Goal: Task Accomplishment & Management: Use online tool/utility

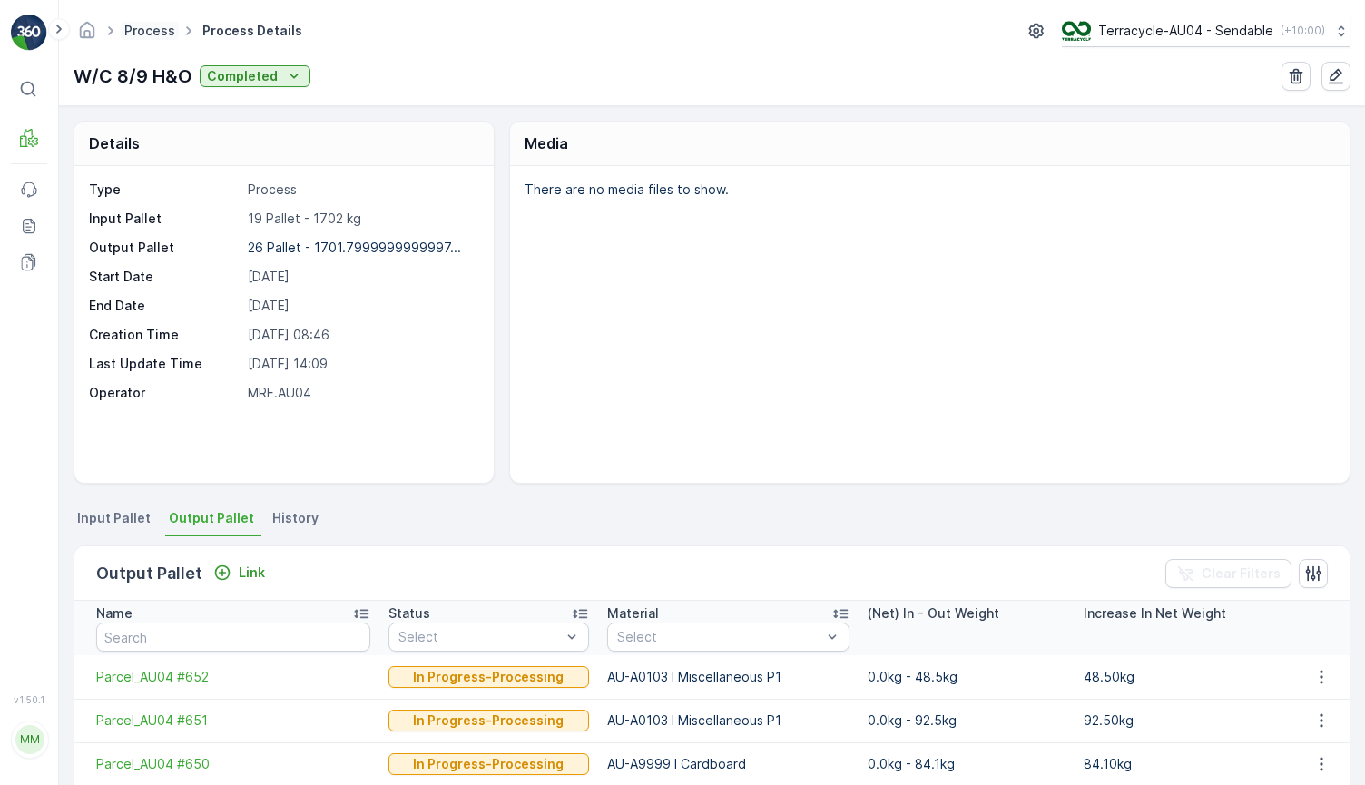
click at [140, 35] on link "Process" at bounding box center [149, 30] width 51 height 15
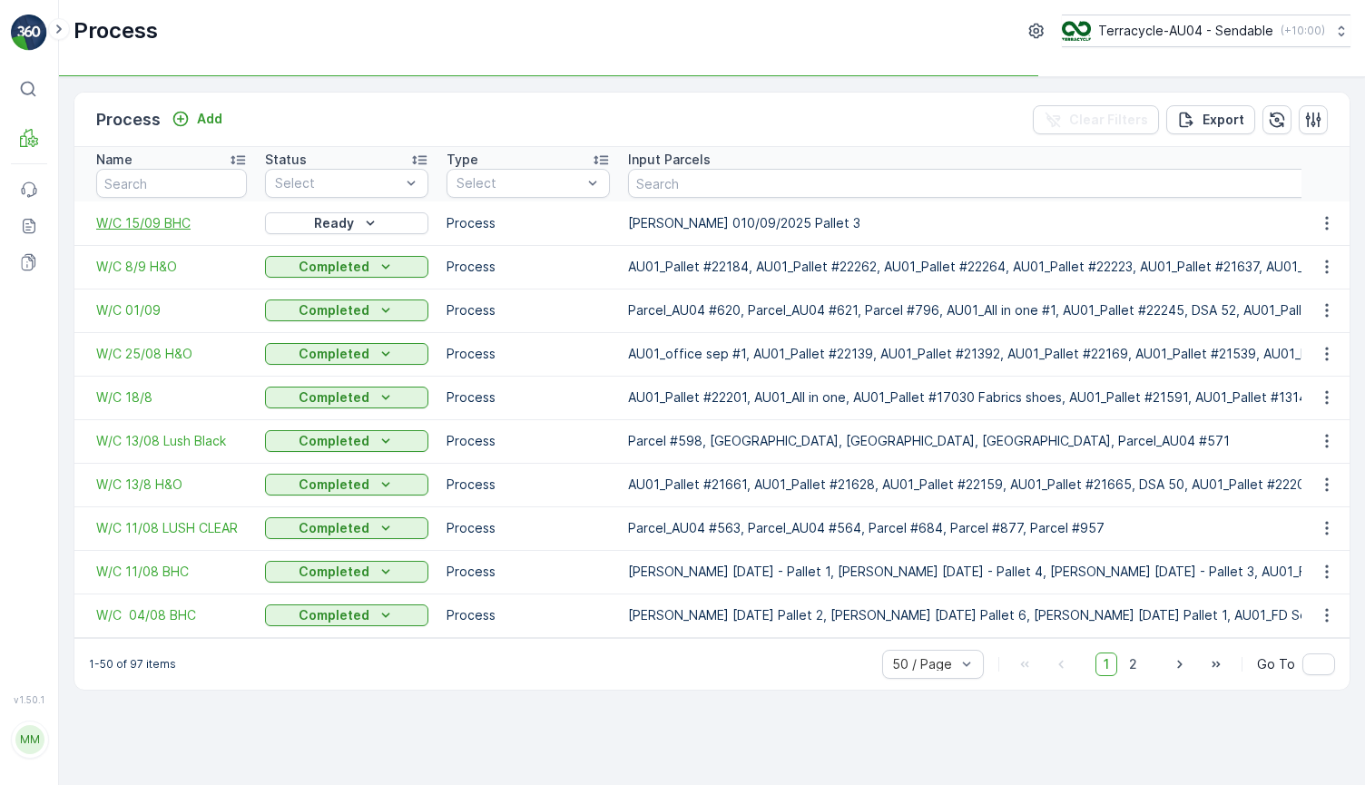
click at [142, 222] on span "W/C 15/09 BHC" at bounding box center [171, 223] width 151 height 18
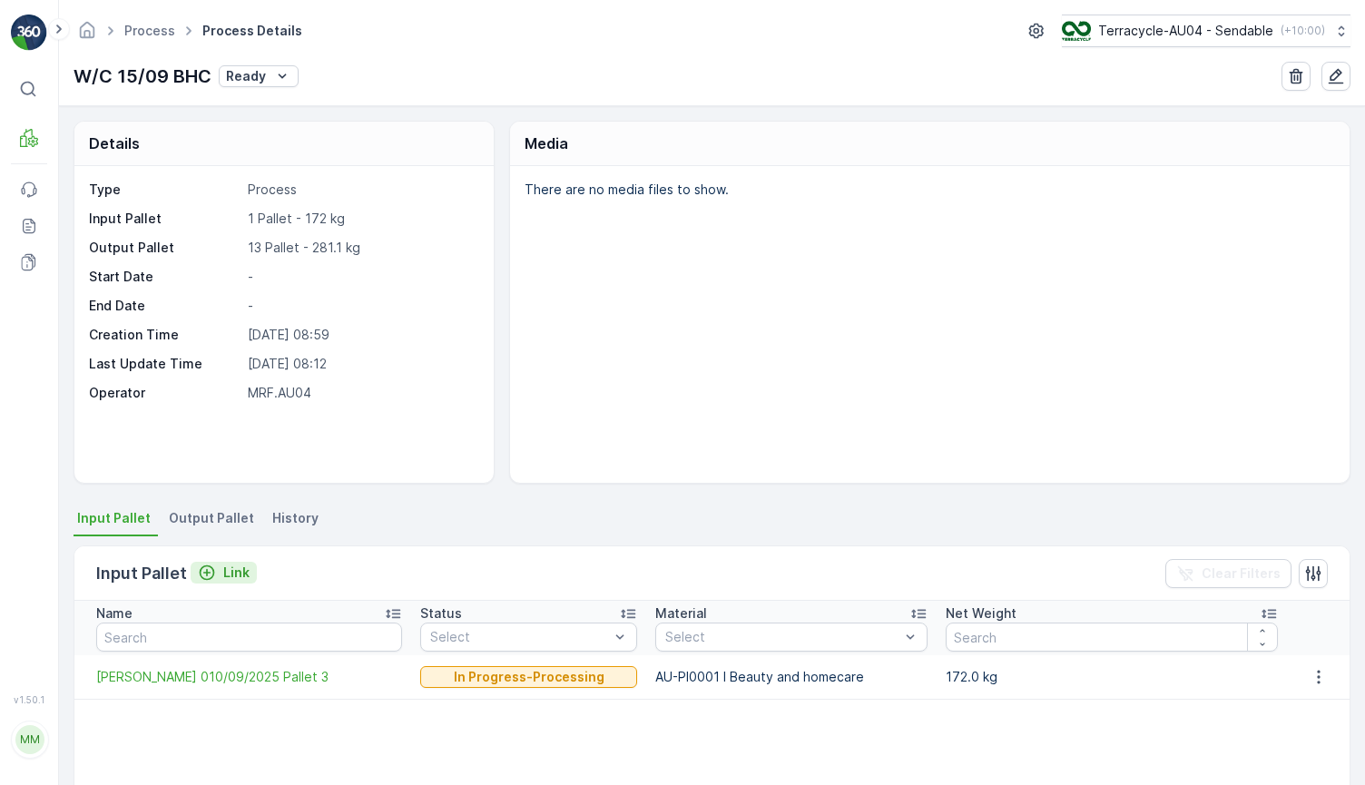
click at [231, 573] on p "Link" at bounding box center [236, 573] width 26 height 18
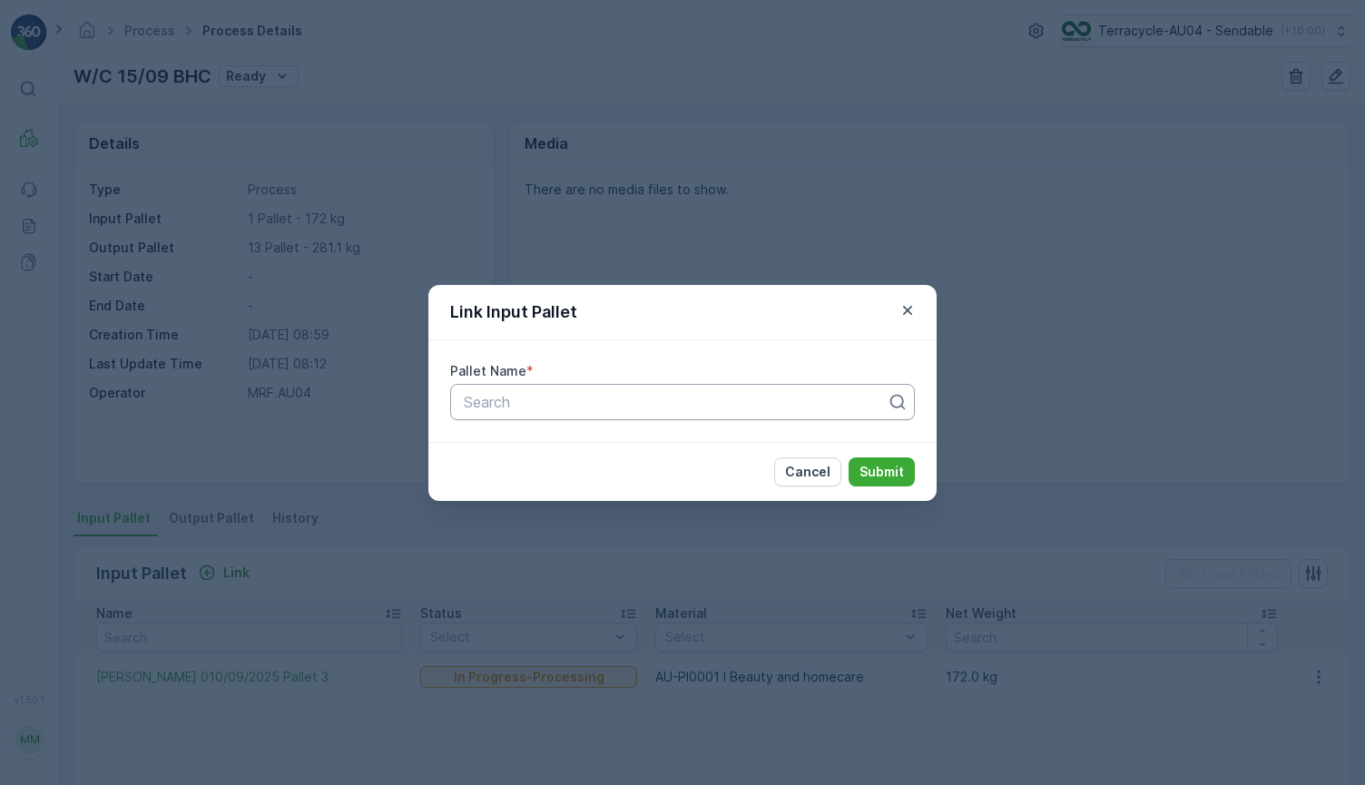
click at [493, 407] on div at bounding box center [675, 402] width 427 height 16
type input "[PERSON_NAME] 010"
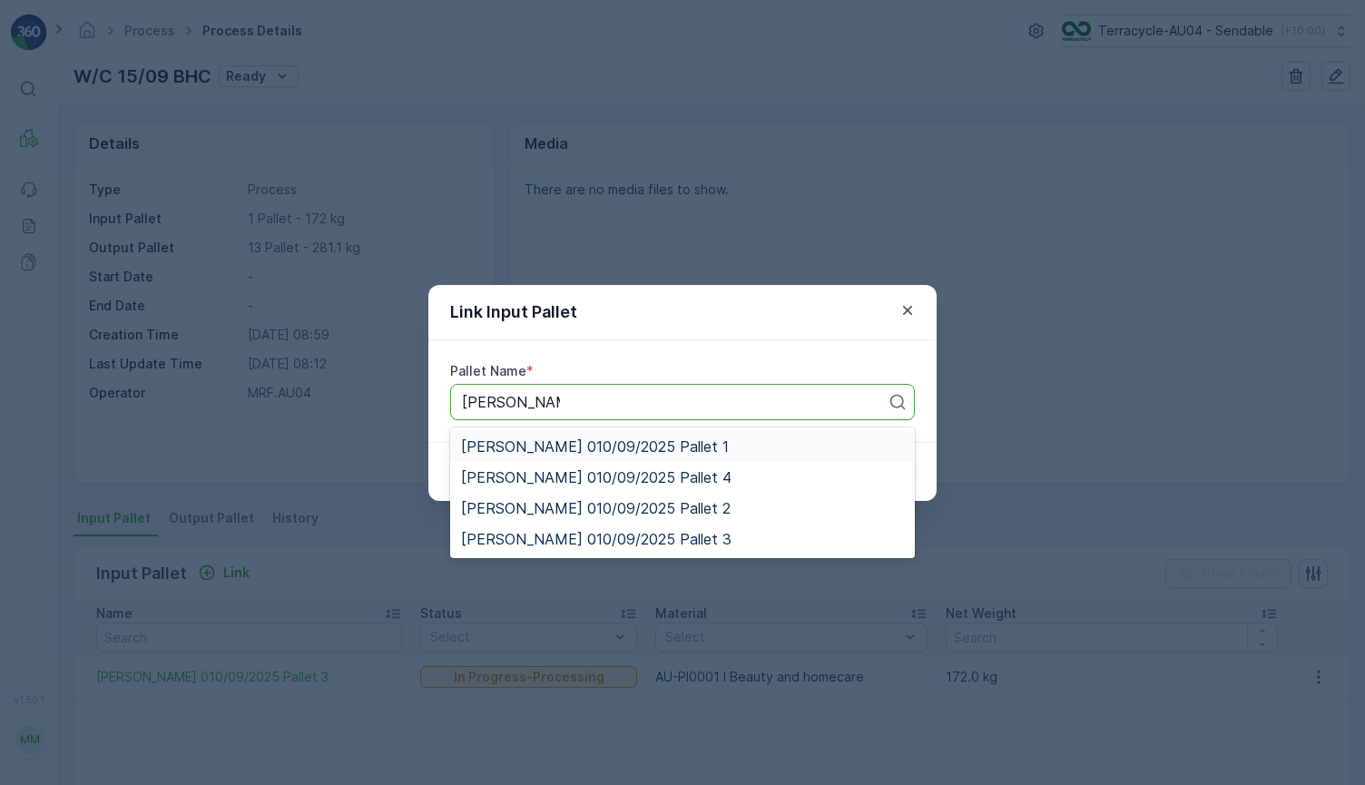
click at [621, 452] on span "[PERSON_NAME] 010/09/2025 Pallet 1" at bounding box center [595, 446] width 268 height 16
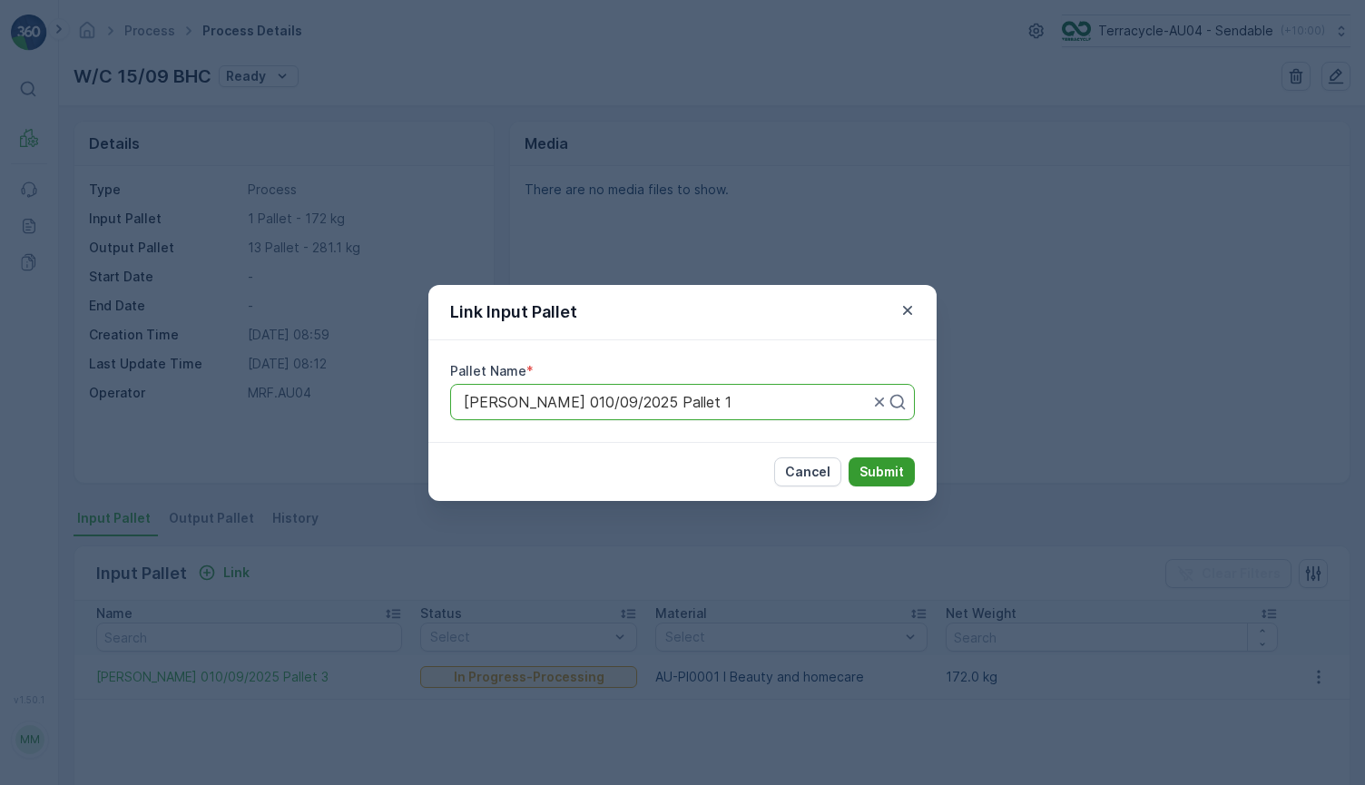
click at [889, 470] on p "Submit" at bounding box center [881, 472] width 44 height 18
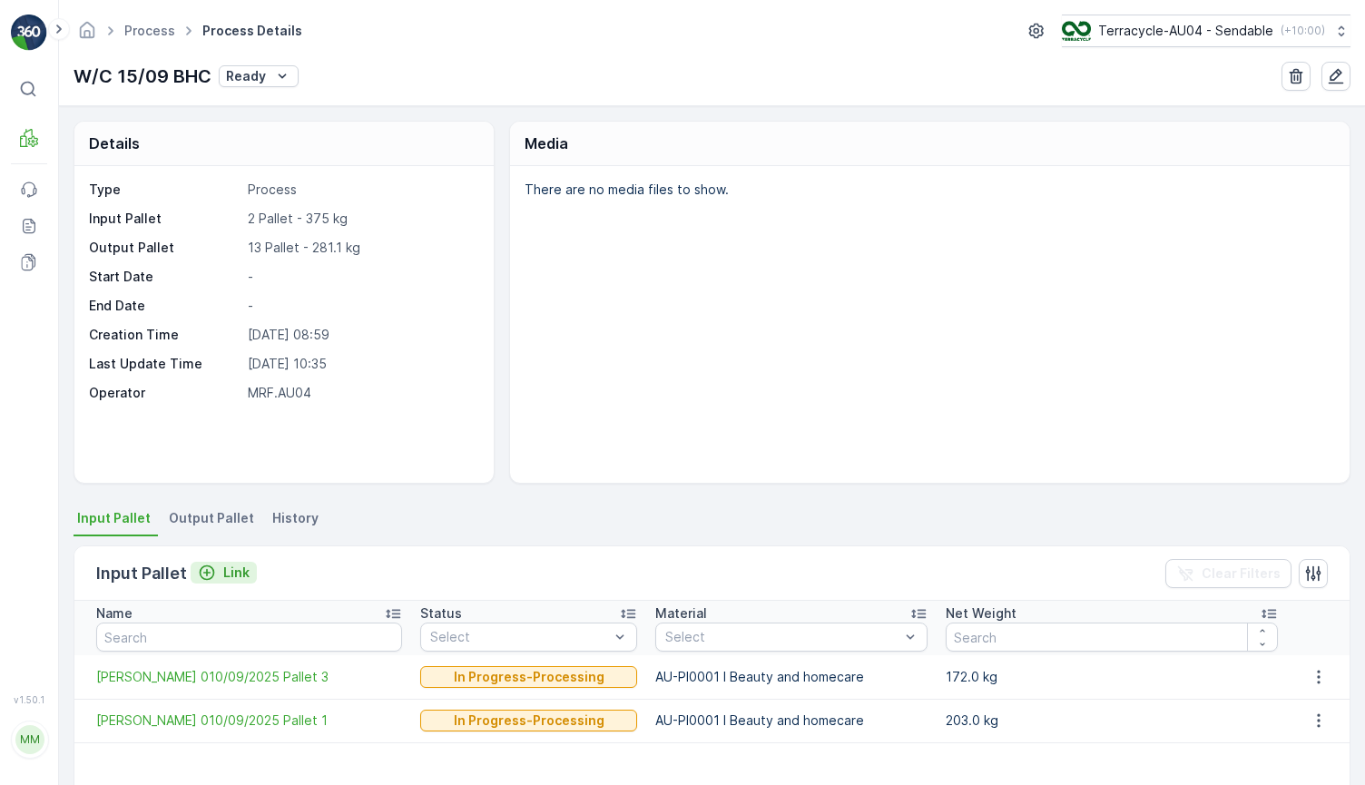
click at [234, 566] on p "Link" at bounding box center [236, 573] width 26 height 18
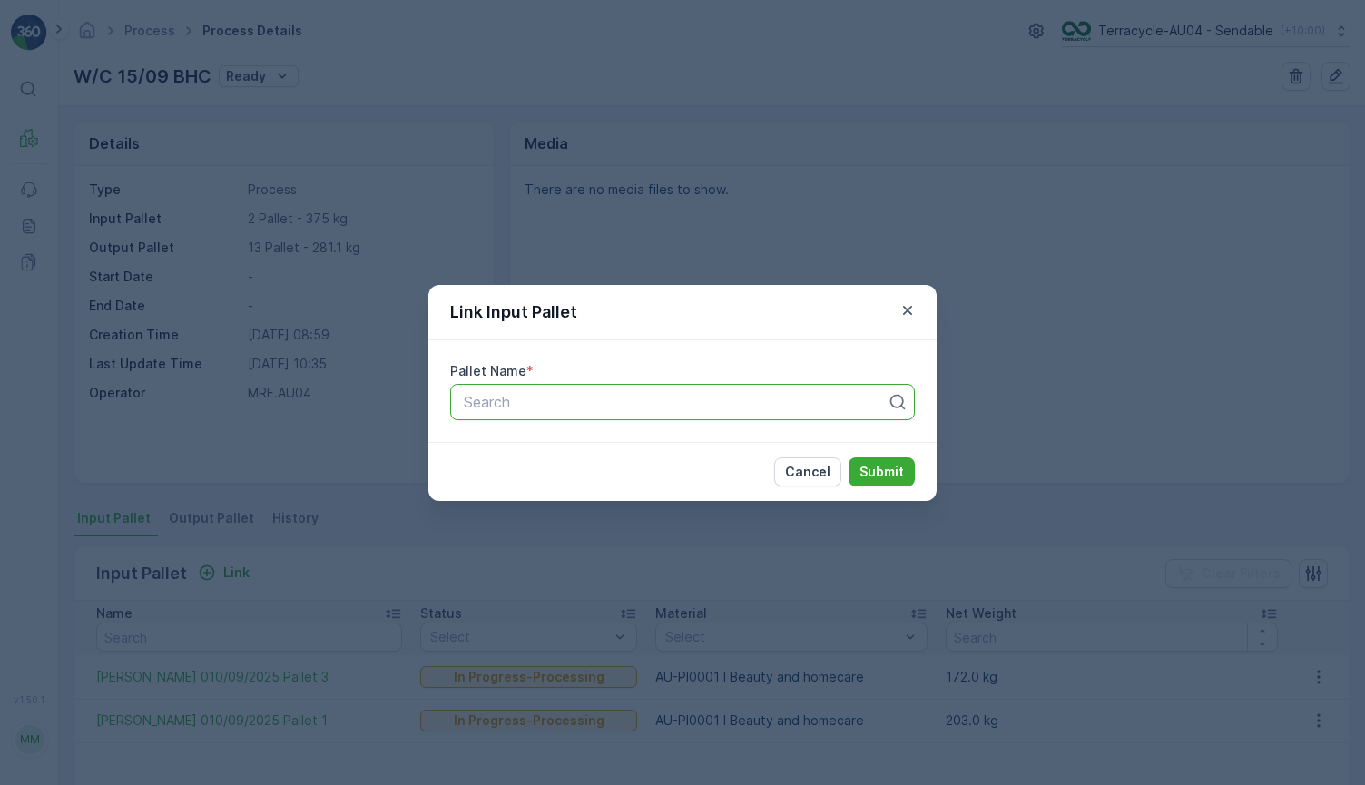
click at [549, 406] on div at bounding box center [675, 402] width 427 height 16
type input "20/08"
type input "010"
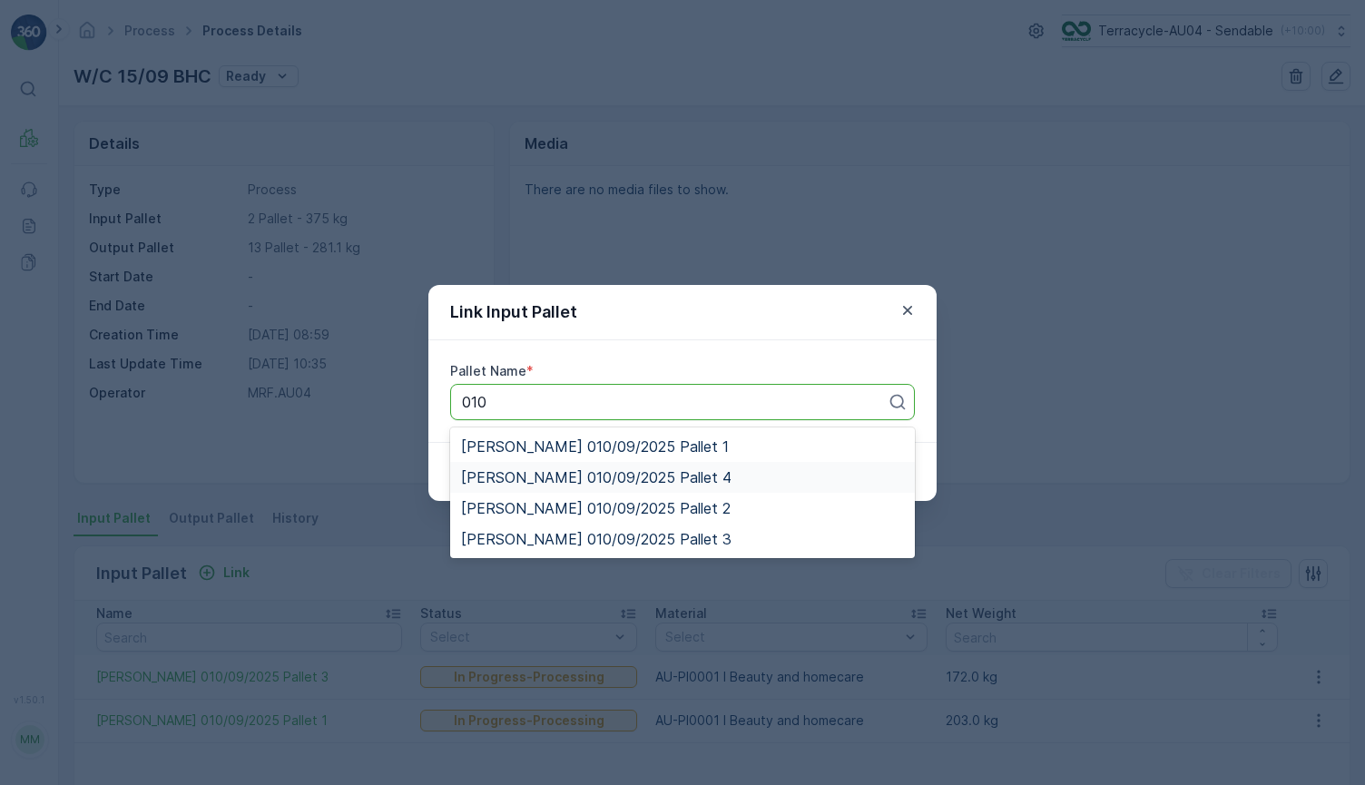
click at [660, 476] on span "[PERSON_NAME] 010/09/2025 Pallet 4" at bounding box center [596, 477] width 270 height 16
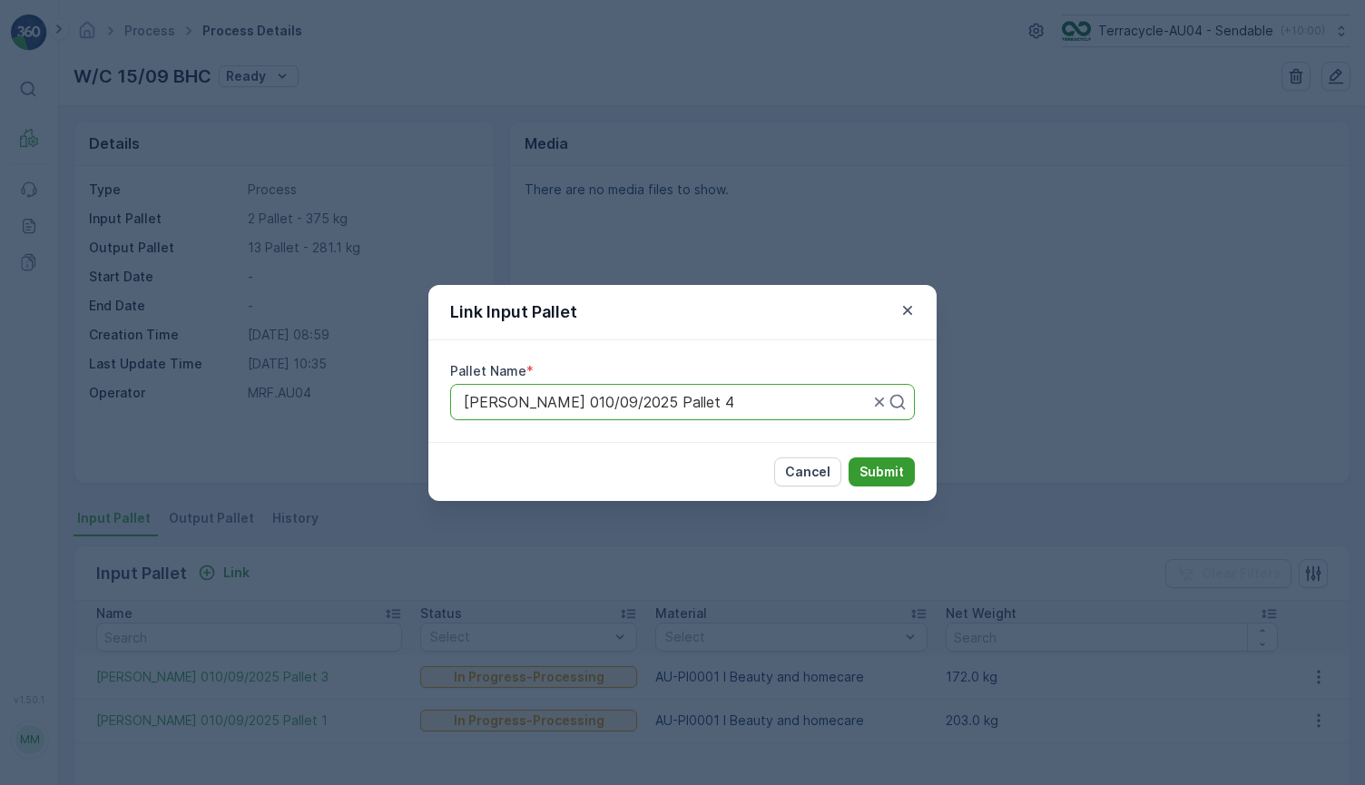
click at [885, 470] on p "Submit" at bounding box center [881, 472] width 44 height 18
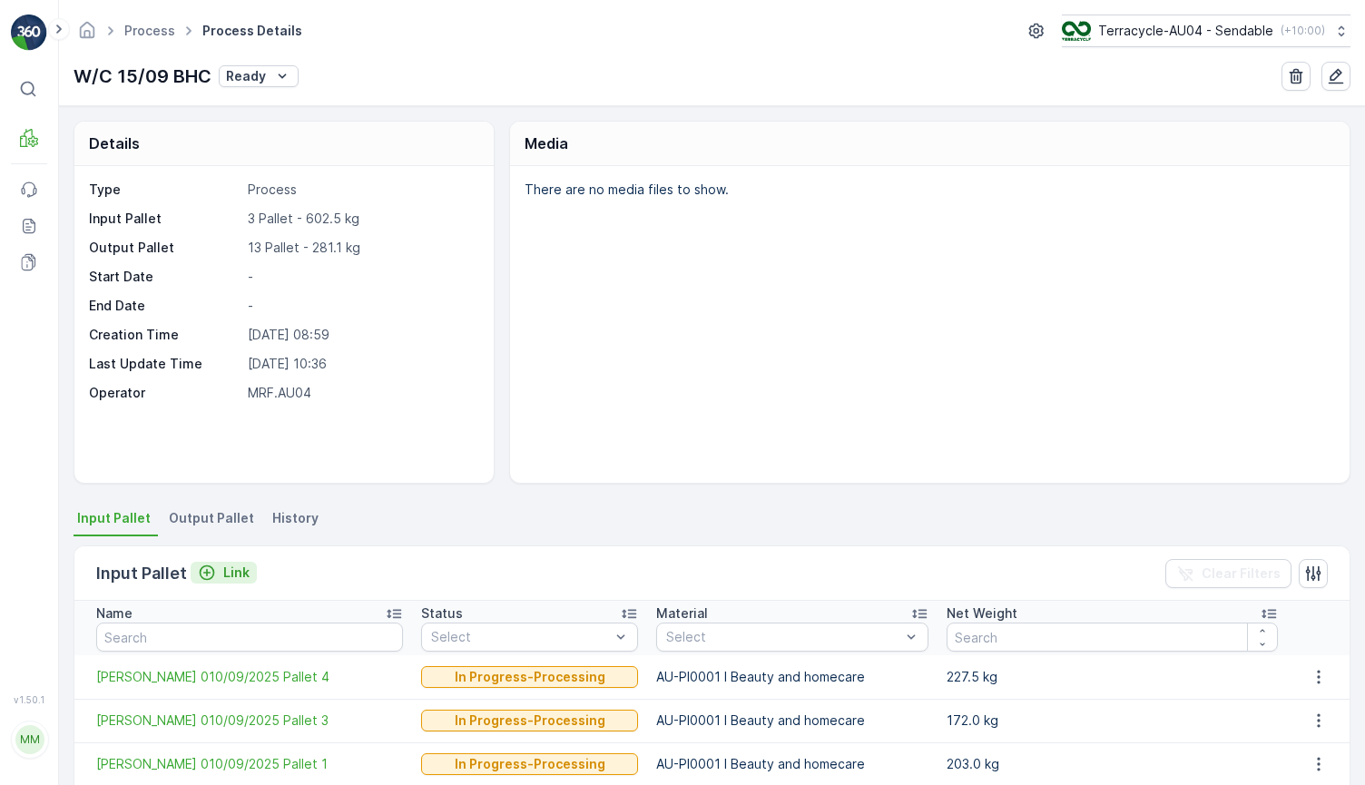
click at [233, 565] on p "Link" at bounding box center [236, 573] width 26 height 18
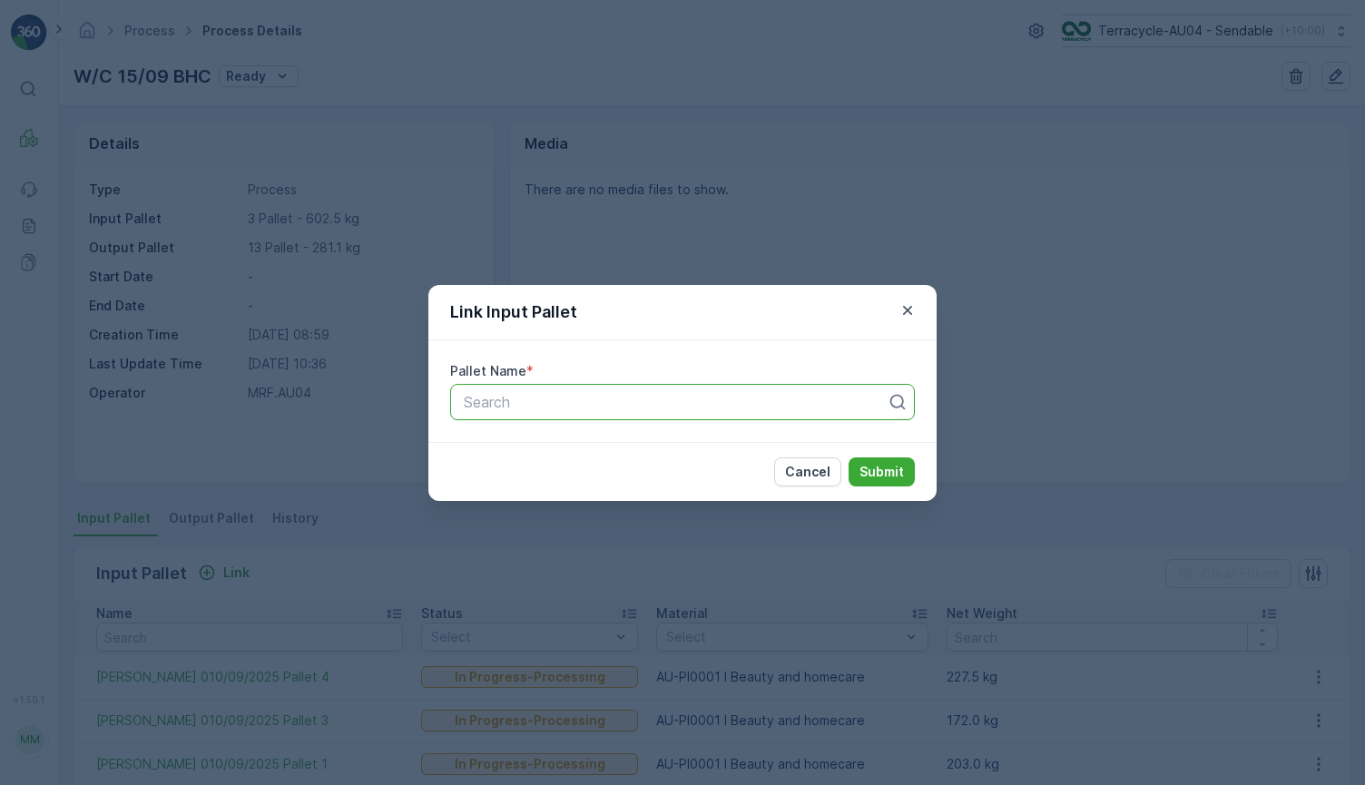
paste input "[PERSON_NAME] [DATE] Pallet 3"
type input "[PERSON_NAME] [DATE] Pallet 3"
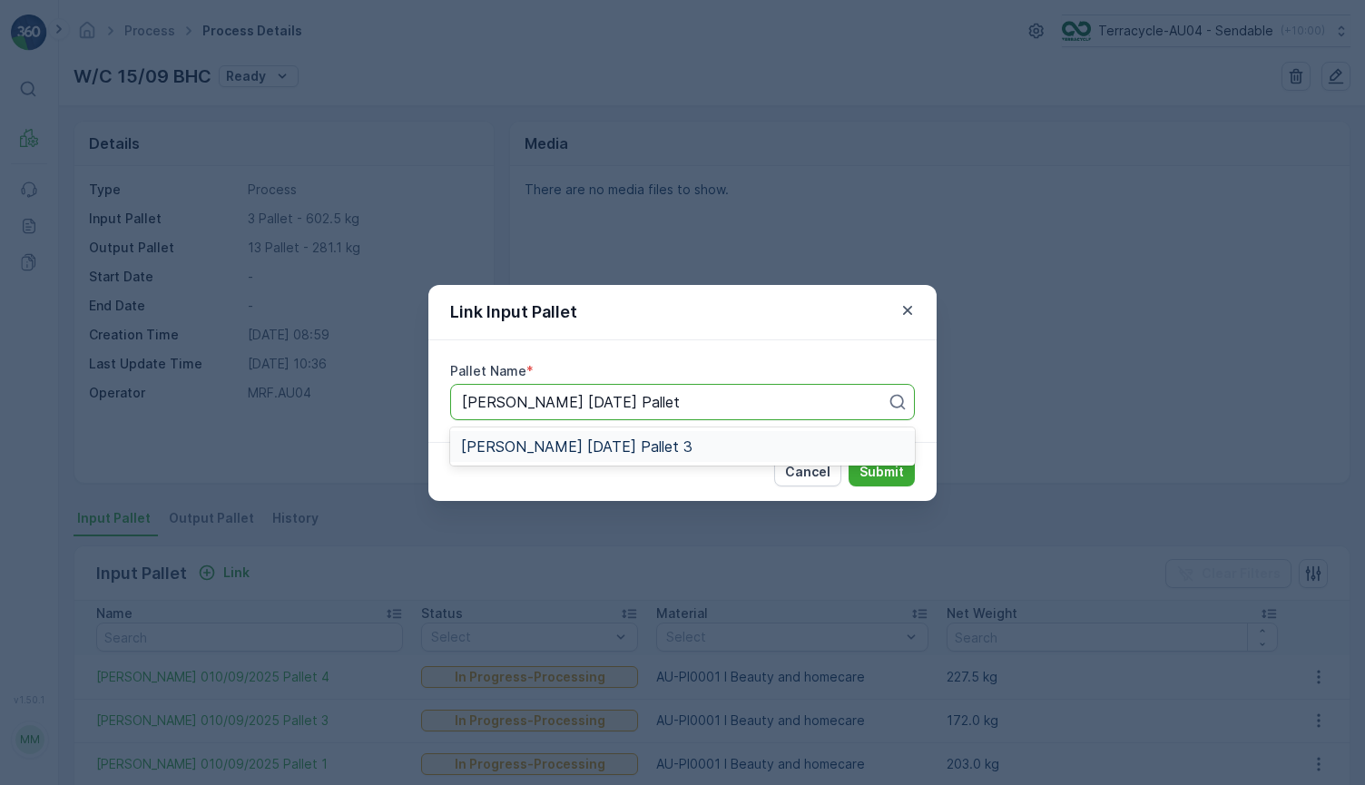
click at [817, 441] on div "[PERSON_NAME] [DATE] Pallet 3" at bounding box center [682, 446] width 443 height 16
click at [898, 465] on p "Submit" at bounding box center [881, 472] width 44 height 18
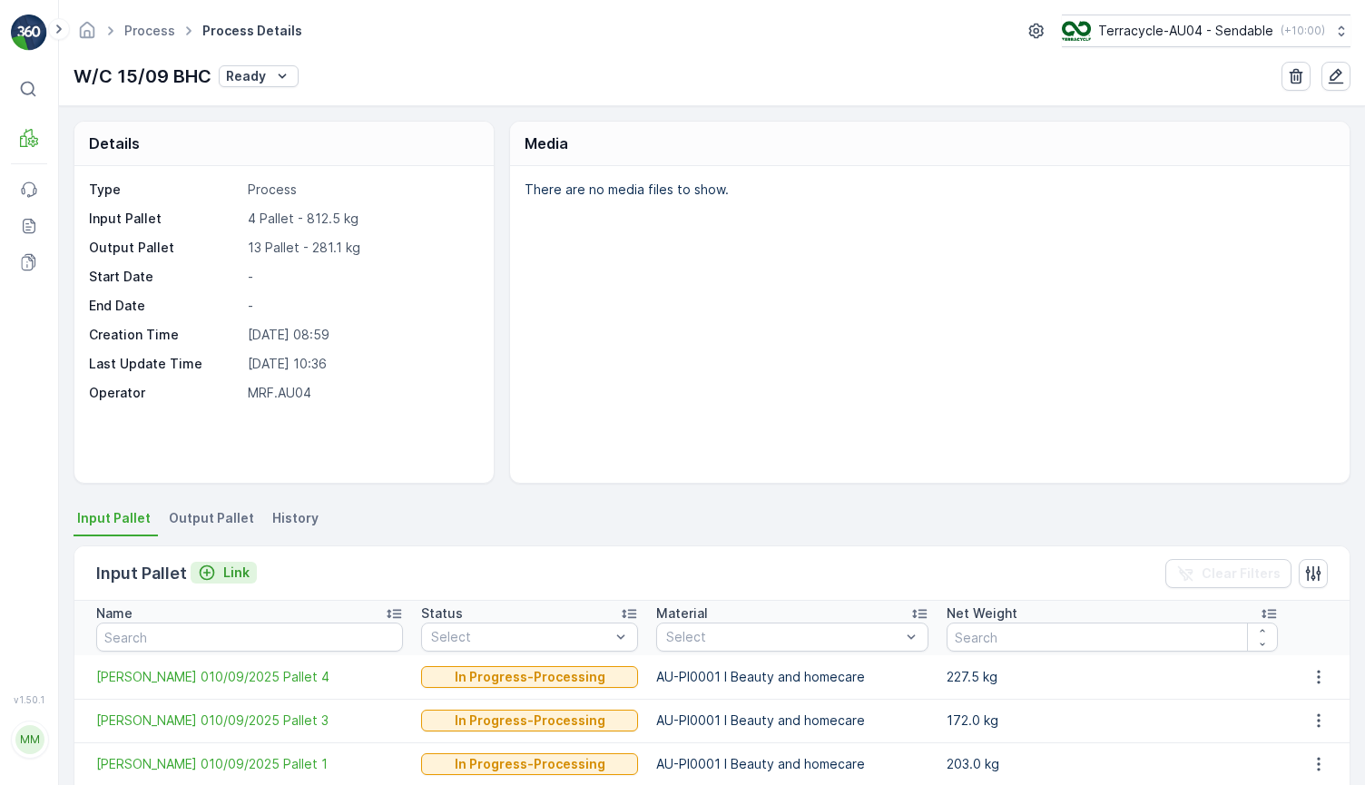
click at [214, 571] on div "Link" at bounding box center [224, 573] width 52 height 18
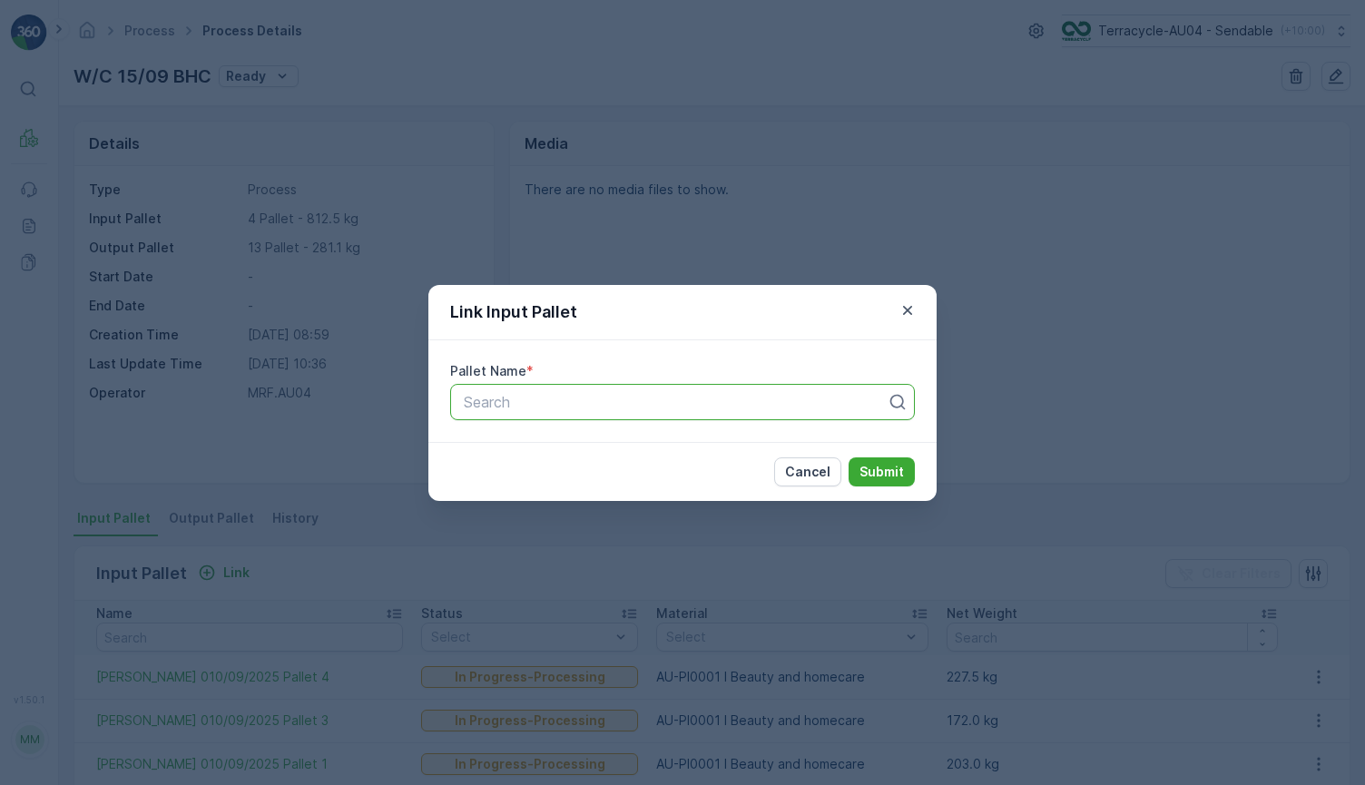
click at [547, 409] on div "Search" at bounding box center [675, 402] width 427 height 22
paste input "[PERSON_NAME] [DATE] Pallet 4"
type input "[PERSON_NAME] [DATE] Pallet 4"
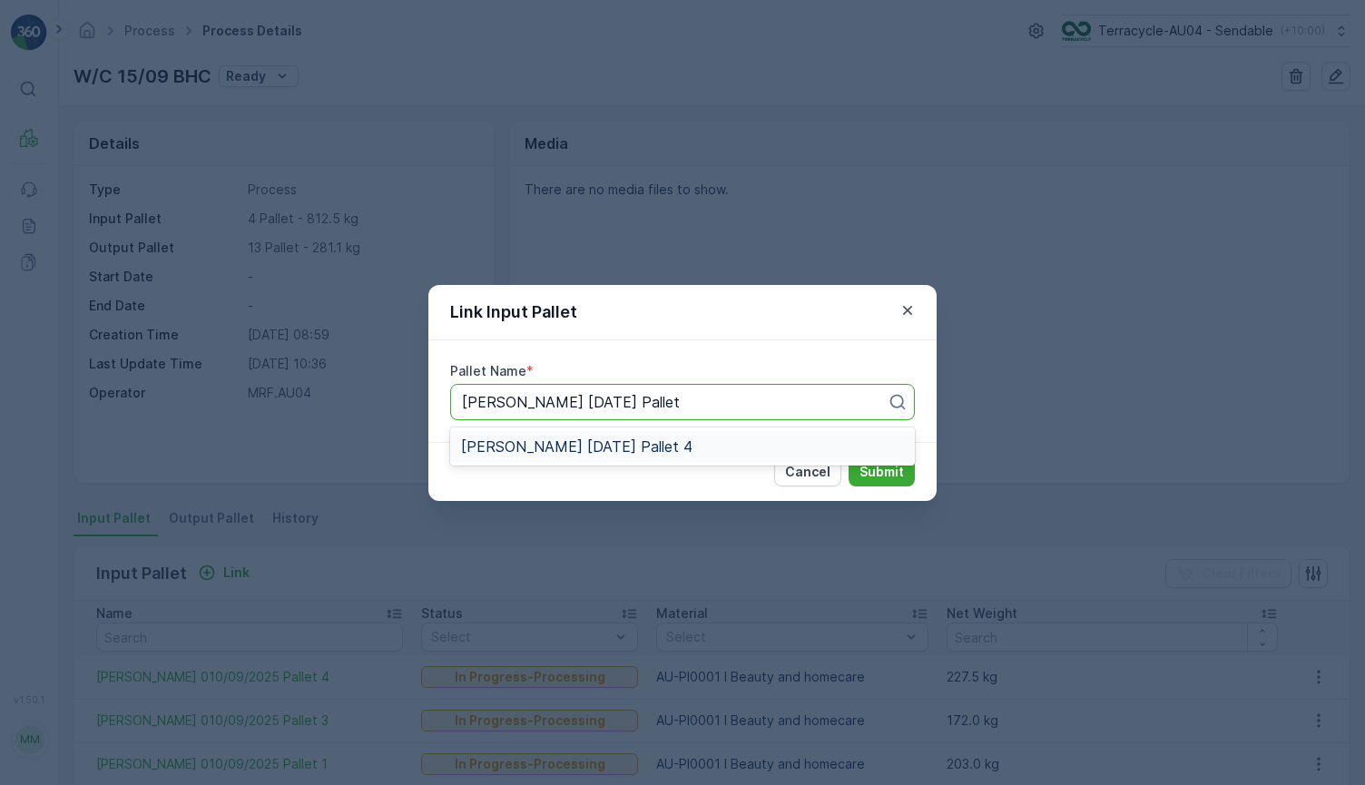
click at [620, 445] on span "[PERSON_NAME] [DATE] Pallet 4" at bounding box center [576, 446] width 231 height 16
click at [887, 471] on p "Submit" at bounding box center [881, 472] width 44 height 18
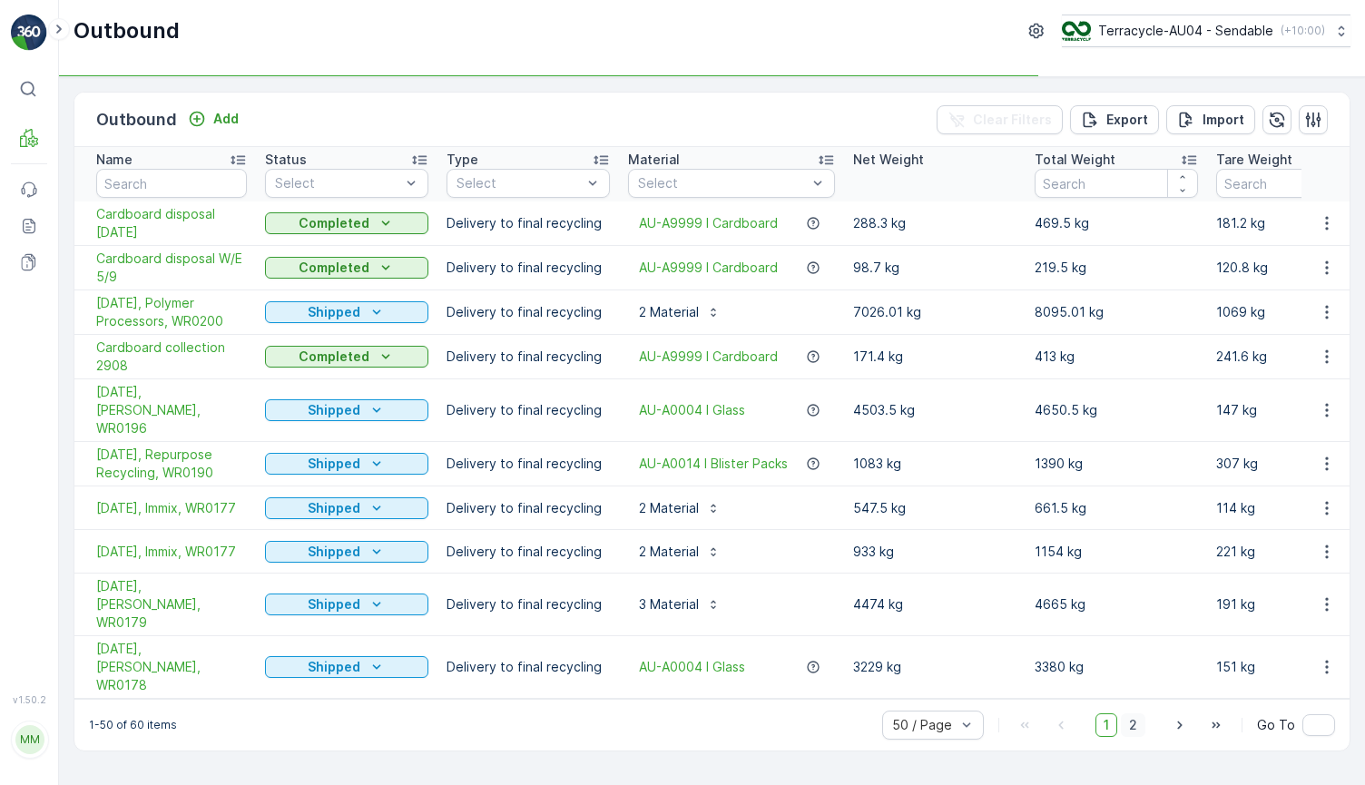
click at [1141, 713] on span "2" at bounding box center [1133, 725] width 25 height 24
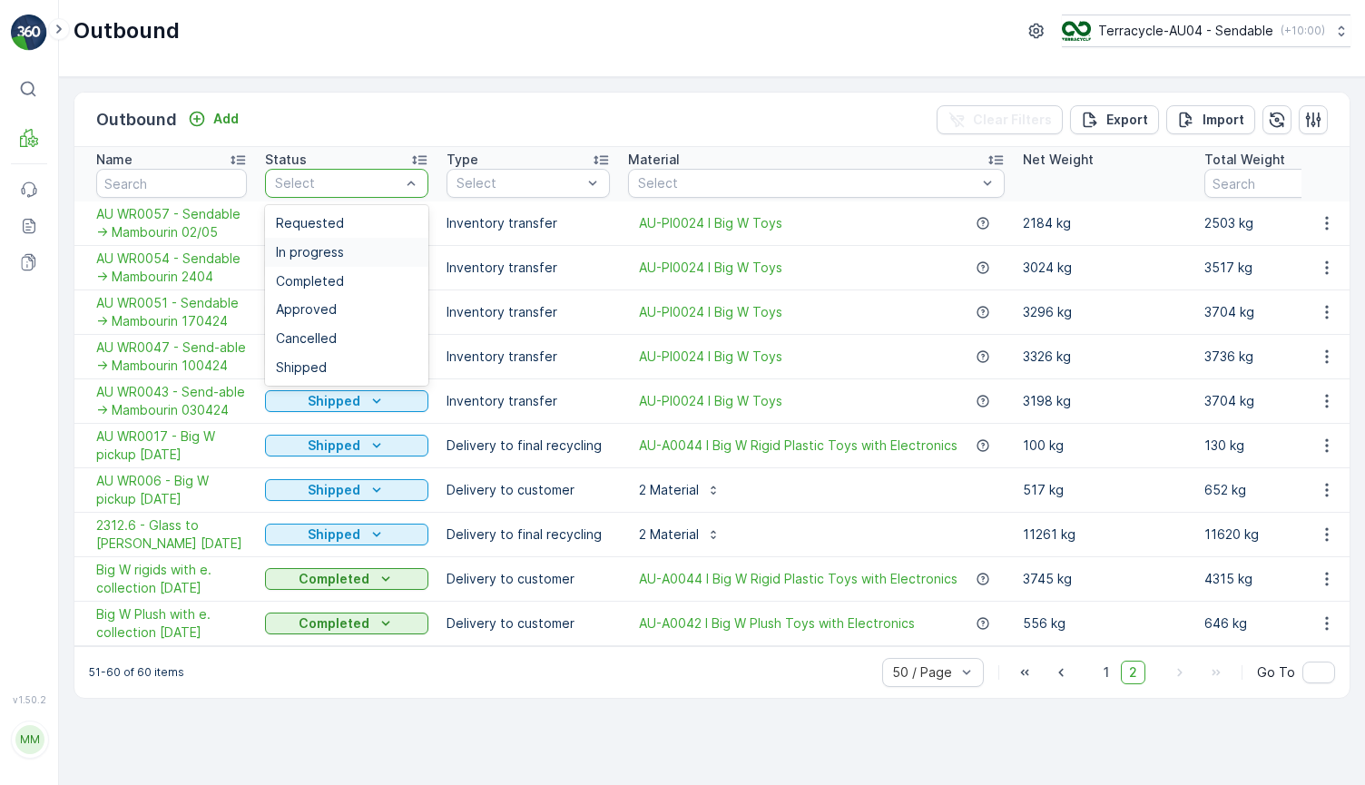
click at [355, 250] on div "In progress" at bounding box center [347, 252] width 142 height 15
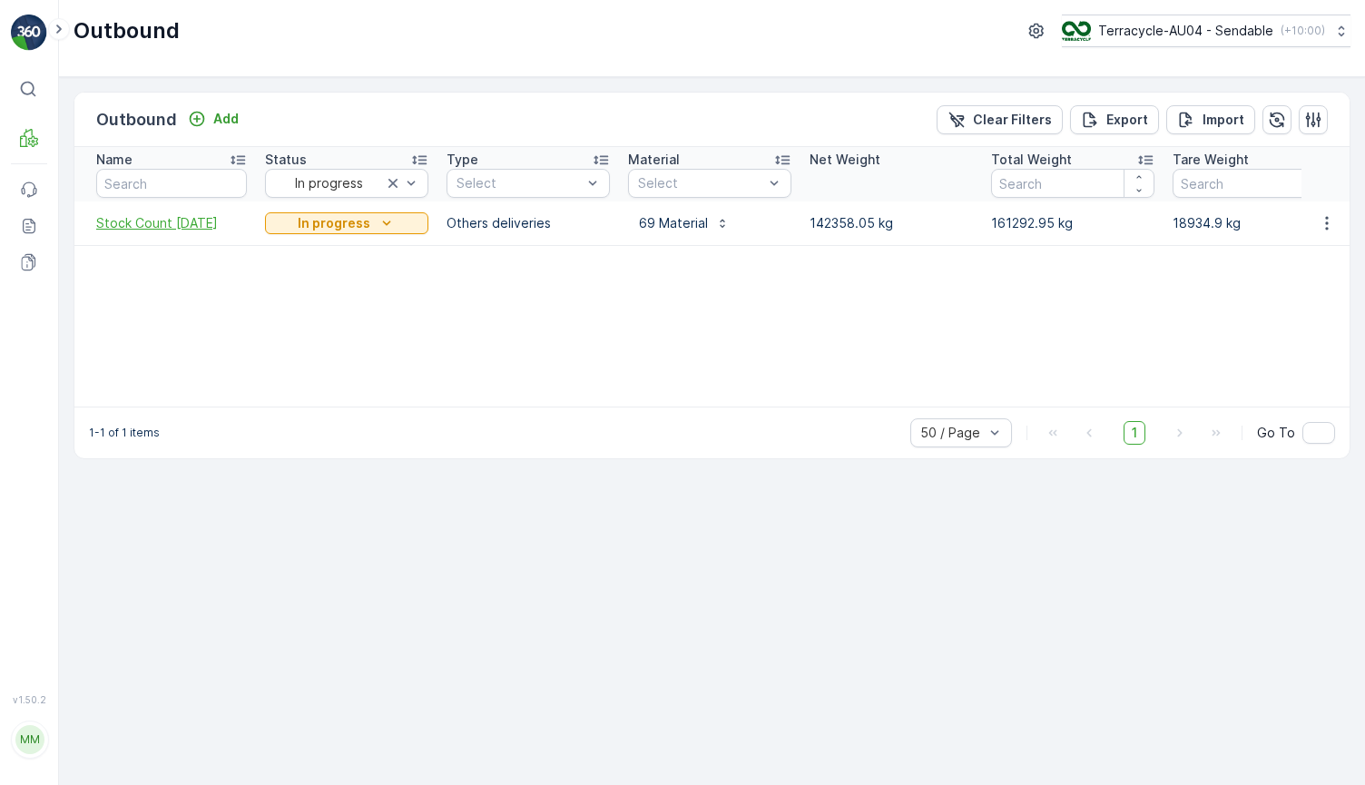
click at [216, 222] on span "Stock Count April 2025" at bounding box center [171, 223] width 151 height 18
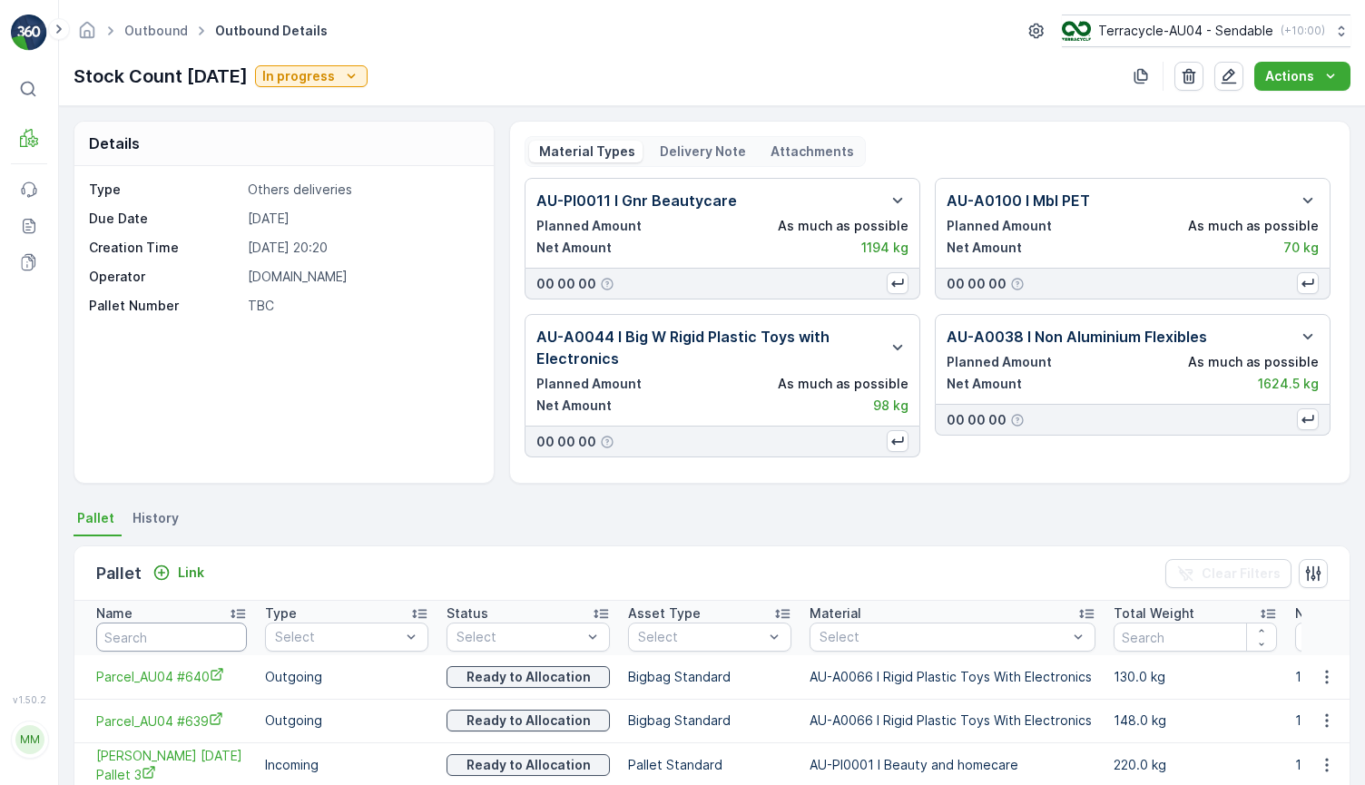
click at [165, 635] on input "text" at bounding box center [171, 637] width 151 height 29
type input "010"
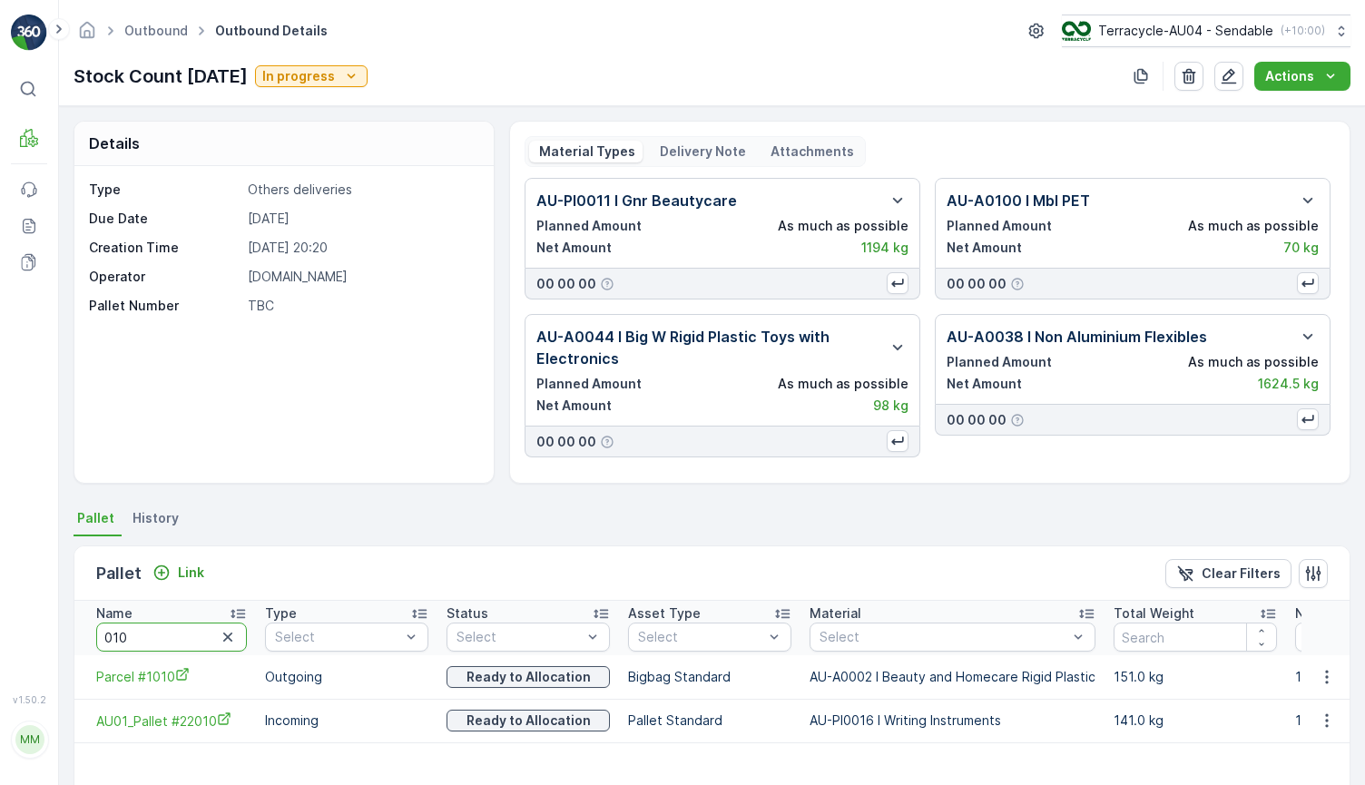
drag, startPoint x: 160, startPoint y: 643, endPoint x: -37, endPoint y: 593, distance: 203.4
click at [0, 593] on html "⌘B MRF Events Reports Documents v 1.50.2 MM MRF.AU04 monika.tur@terracycle.com …" at bounding box center [682, 392] width 1365 height 785
type input "20/08"
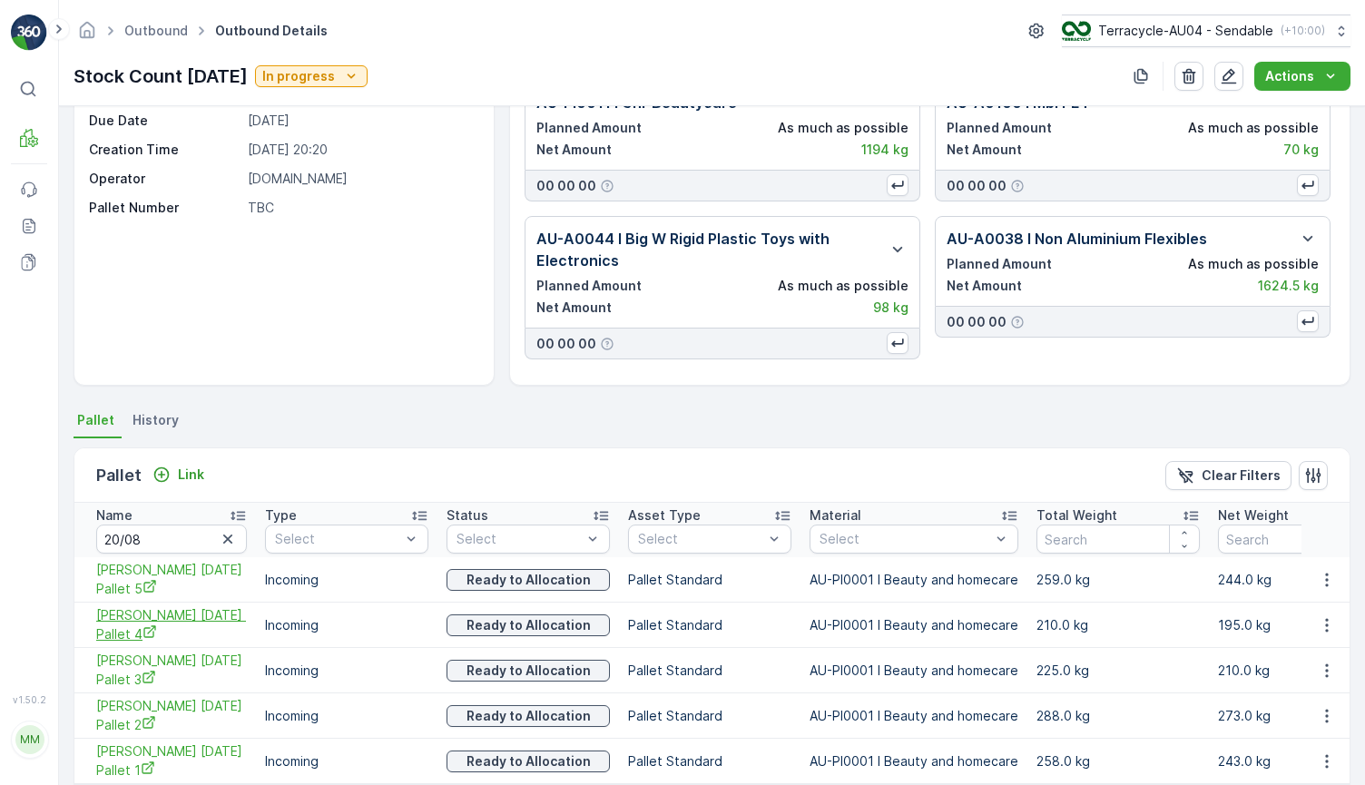
scroll to position [171, 0]
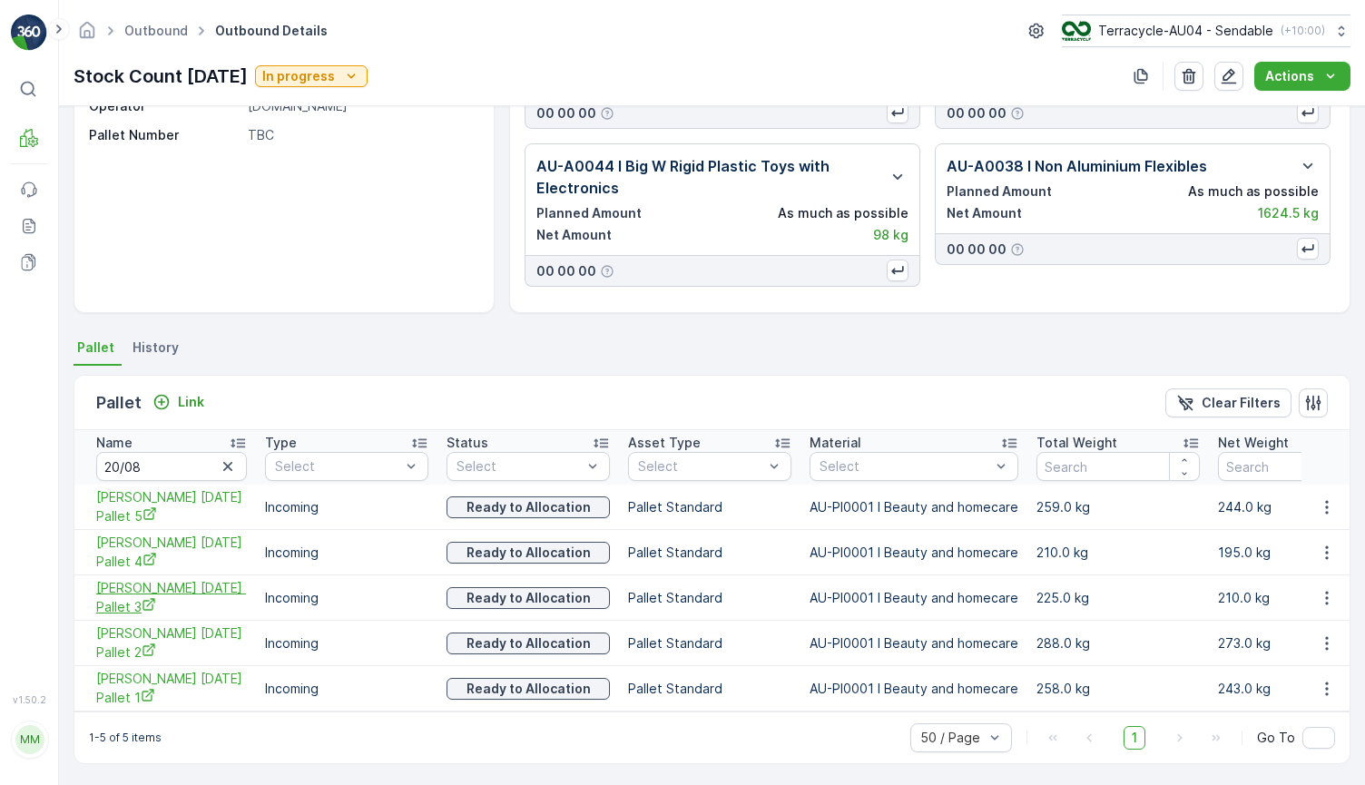
click at [192, 599] on span "[PERSON_NAME] [DATE] Pallet 3" at bounding box center [171, 597] width 151 height 37
click at [1335, 602] on button "button" at bounding box center [1326, 598] width 33 height 22
click at [1301, 652] on span "Unlink Pallet" at bounding box center [1289, 659] width 74 height 18
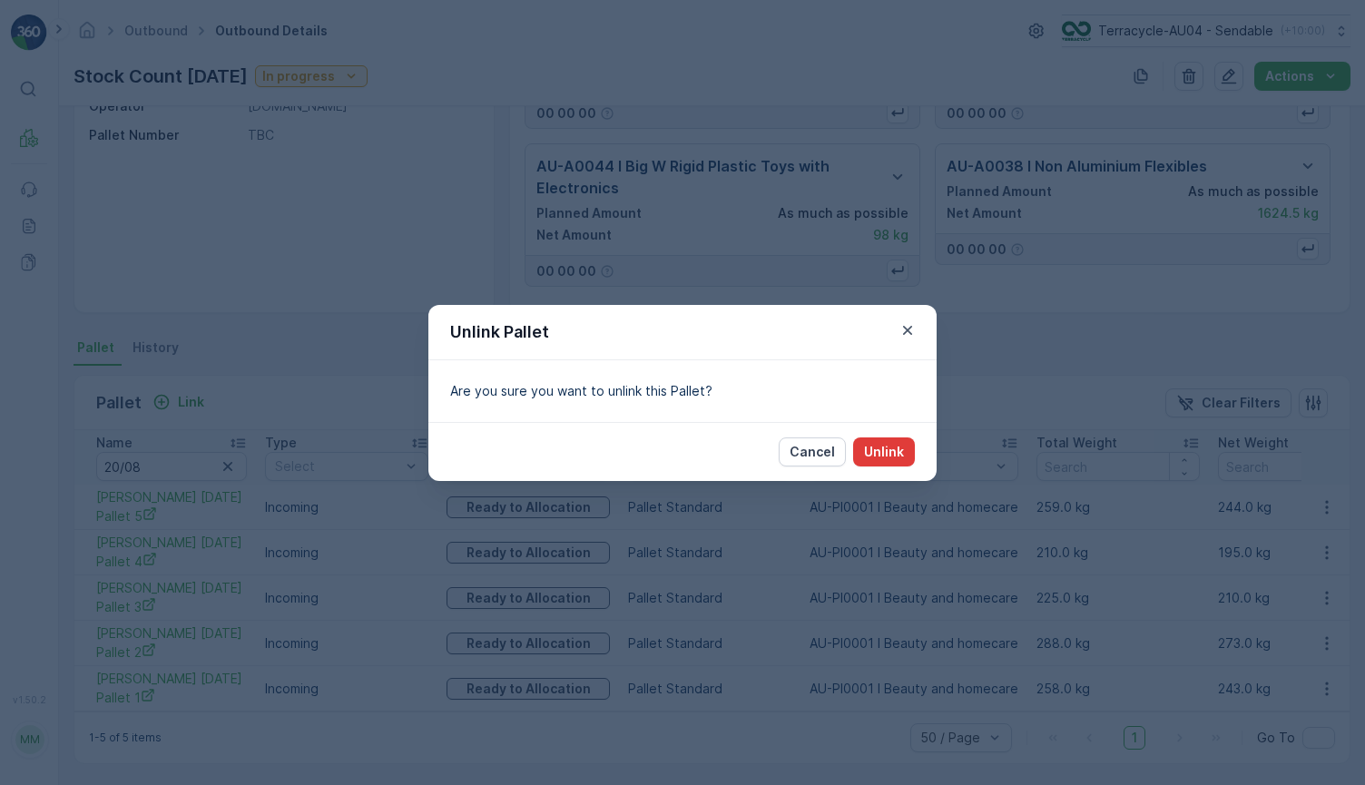
click at [882, 446] on p "Unlink" at bounding box center [884, 452] width 40 height 18
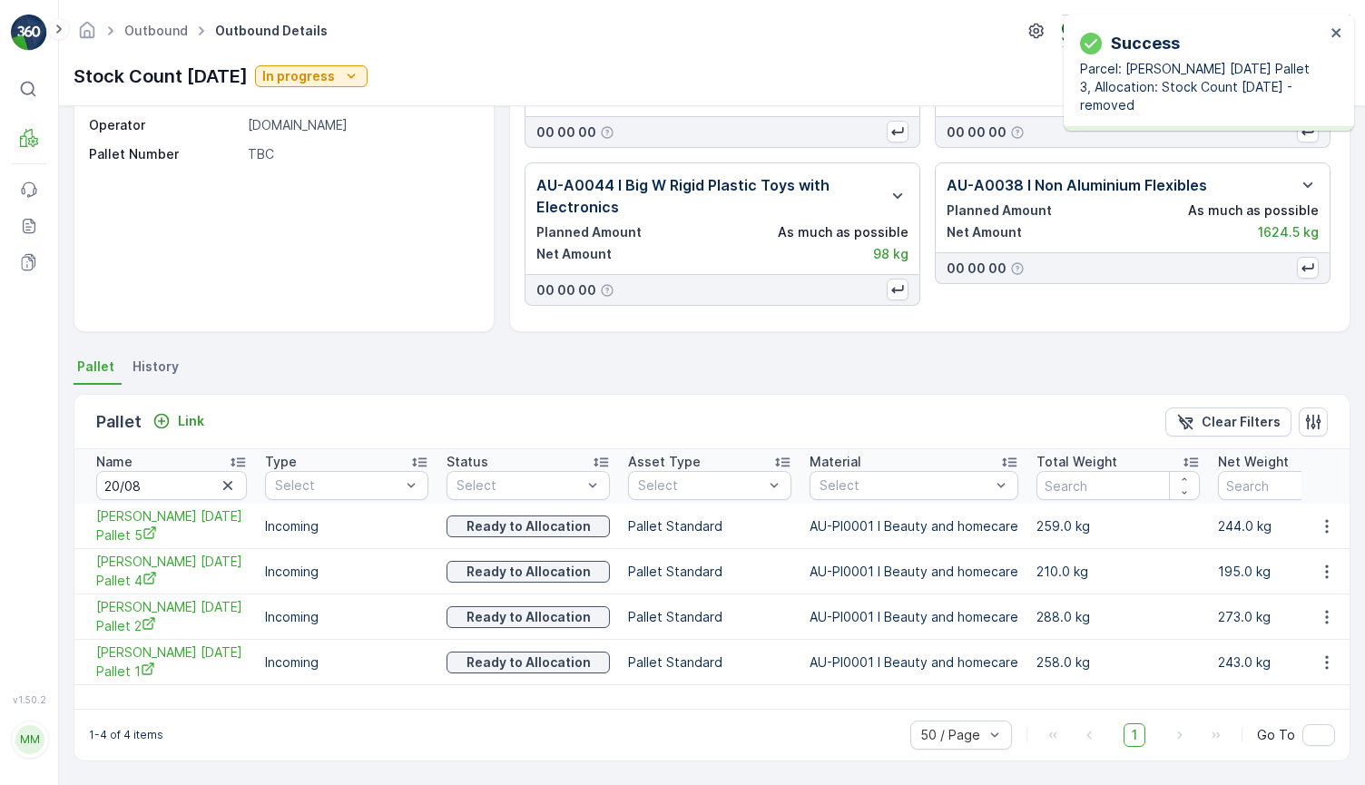
scroll to position [152, 0]
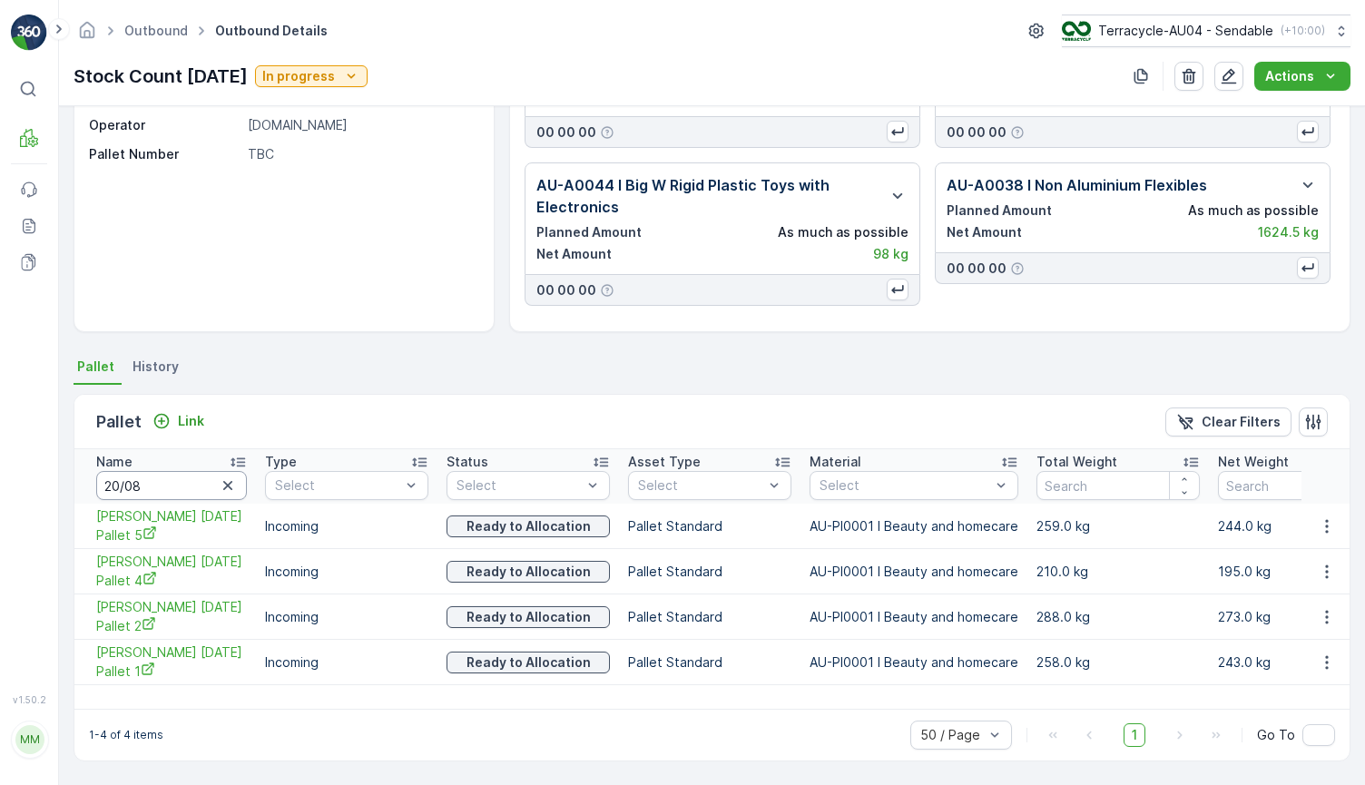
click at [182, 487] on input "20/08" at bounding box center [171, 485] width 151 height 29
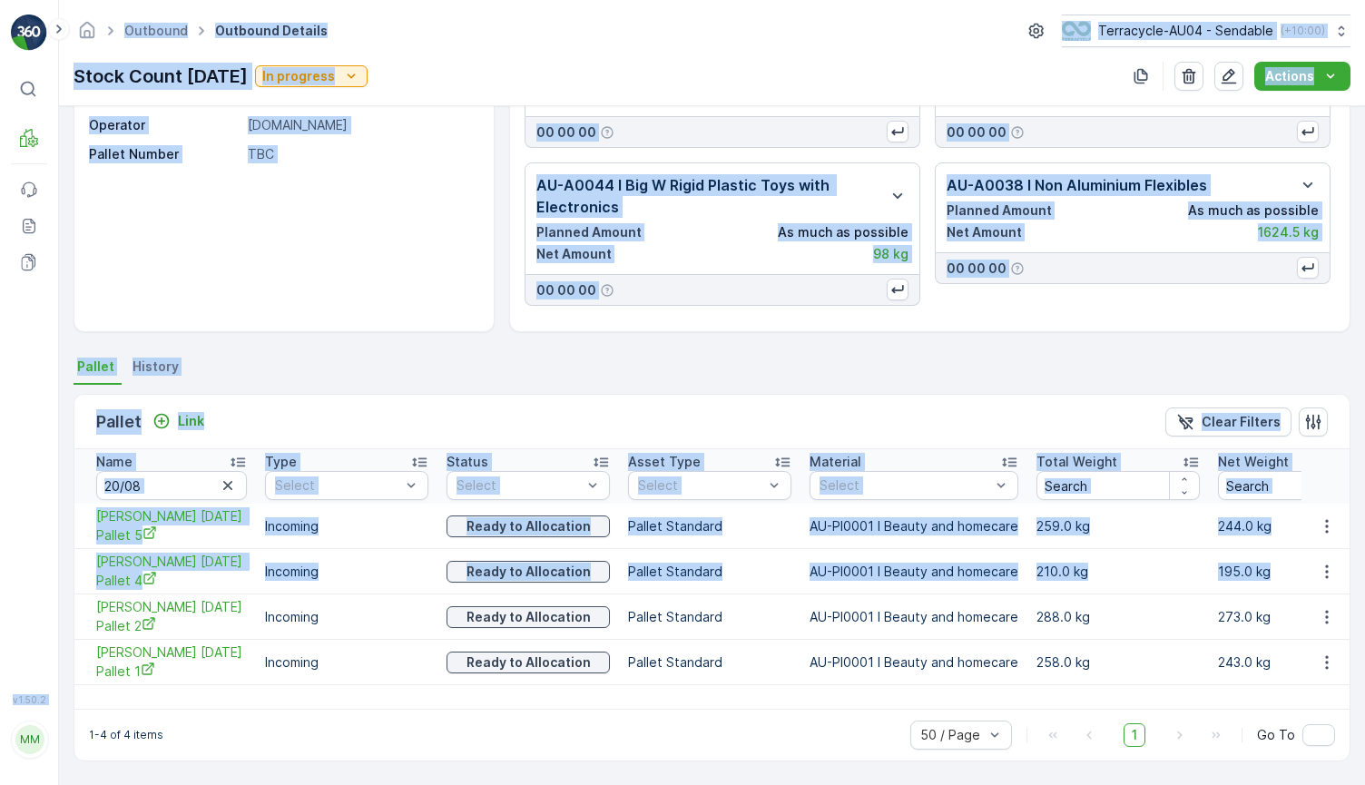
drag, startPoint x: 83, startPoint y: 603, endPoint x: 44, endPoint y: 586, distance: 42.3
click at [44, 586] on div "⌘B MRF Events Reports Documents v 1.50.2 MM MRF.AU04 monika.tur@terracycle.com …" at bounding box center [682, 392] width 1365 height 785
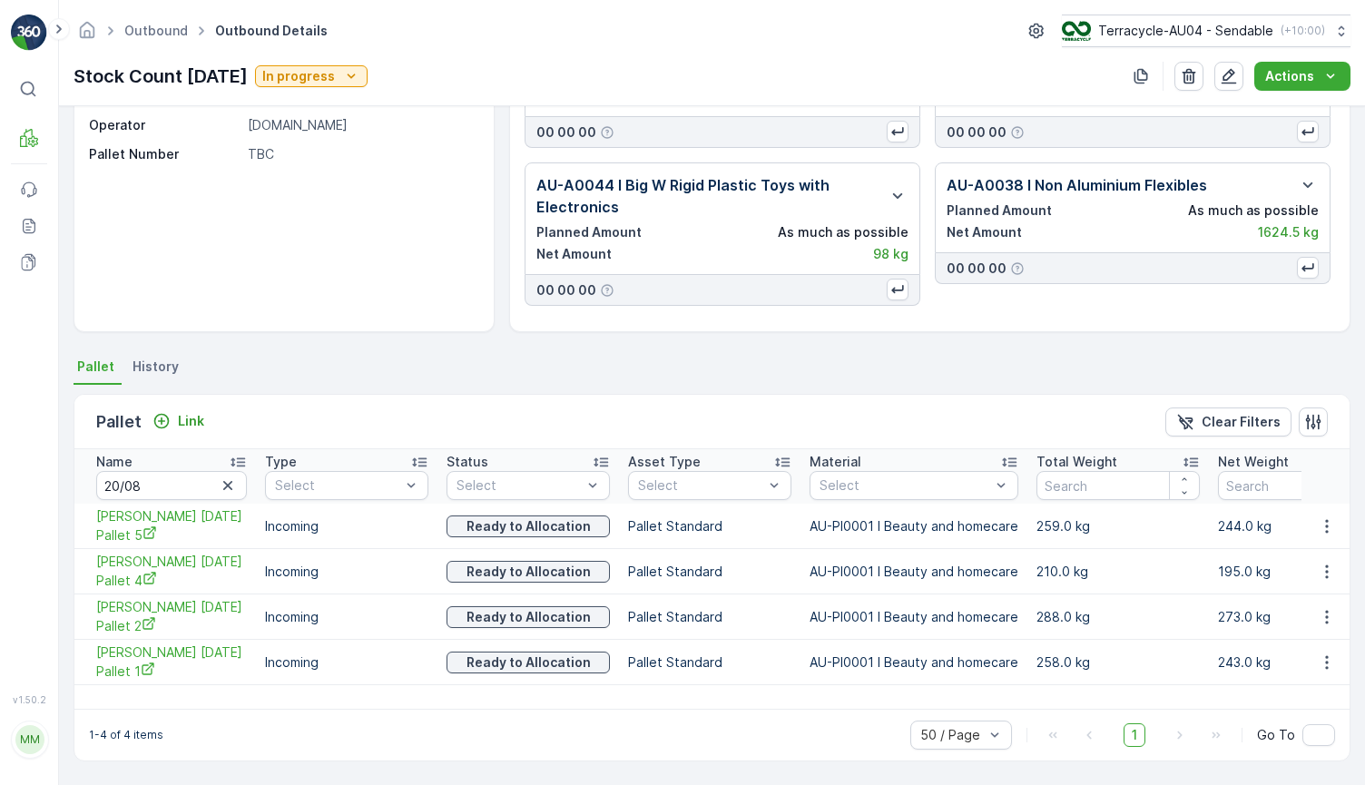
click at [44, 586] on div "⌘B MRF Events Reports Documents" at bounding box center [29, 373] width 36 height 600
drag, startPoint x: 81, startPoint y: 559, endPoint x: 144, endPoint y: 579, distance: 66.6
click at [144, 579] on td "[PERSON_NAME] [DATE] Pallet 4" at bounding box center [164, 571] width 181 height 45
copy span "[PERSON_NAME] [DATE] Pallet 4"
click at [1330, 574] on icon "button" at bounding box center [1327, 572] width 18 height 18
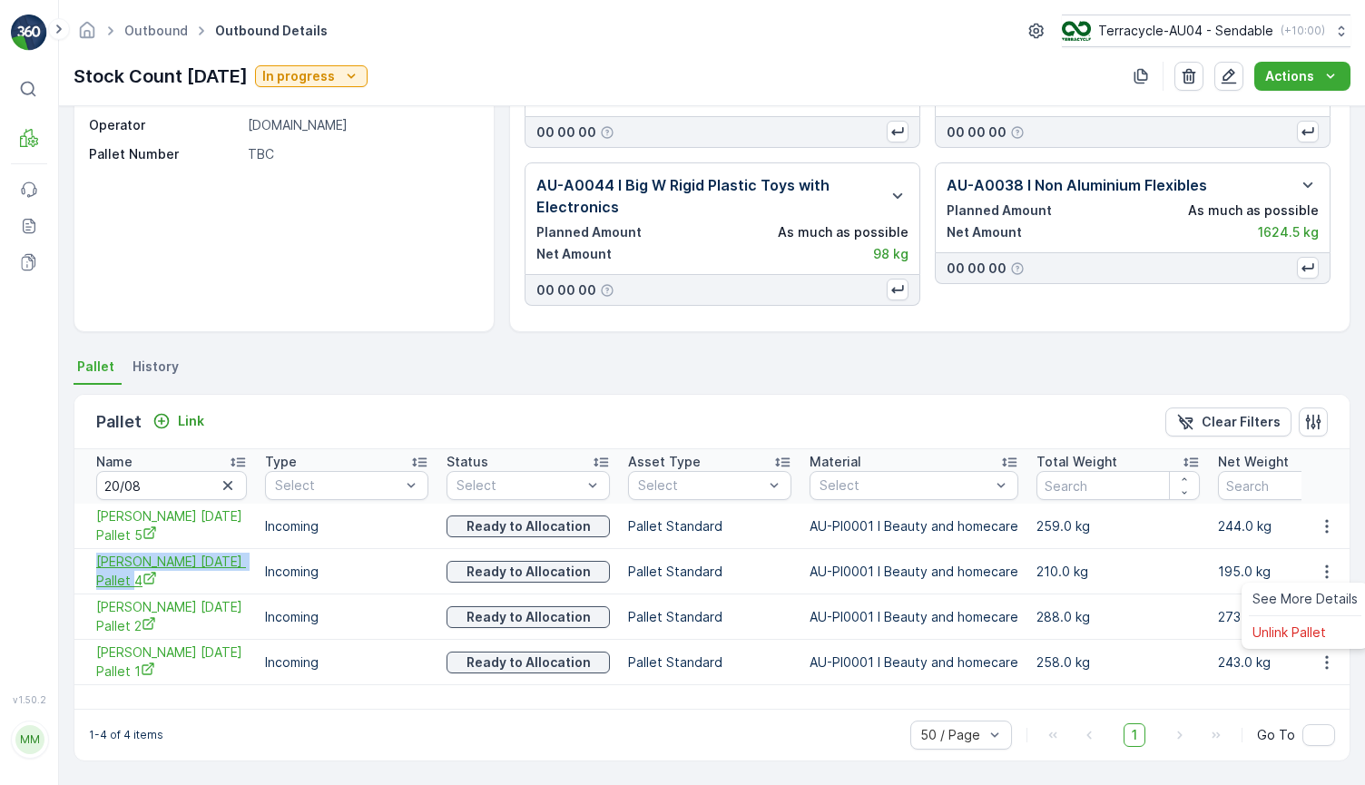
click at [127, 567] on span "[PERSON_NAME] [DATE] Pallet 4" at bounding box center [171, 571] width 151 height 37
click at [1318, 563] on icon "button" at bounding box center [1327, 572] width 18 height 18
click at [1278, 624] on span "Unlink Pallet" at bounding box center [1289, 632] width 74 height 18
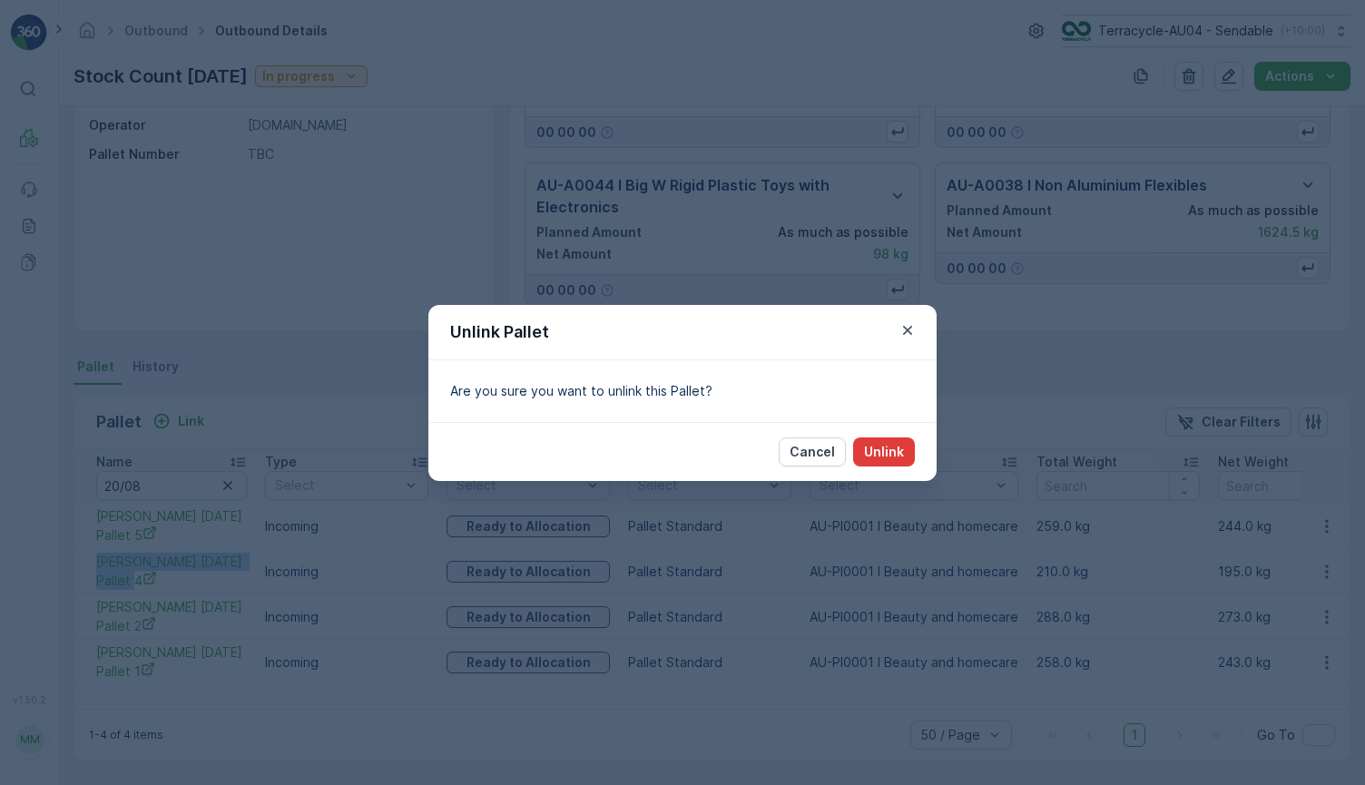
click at [895, 453] on p "Unlink" at bounding box center [884, 452] width 40 height 18
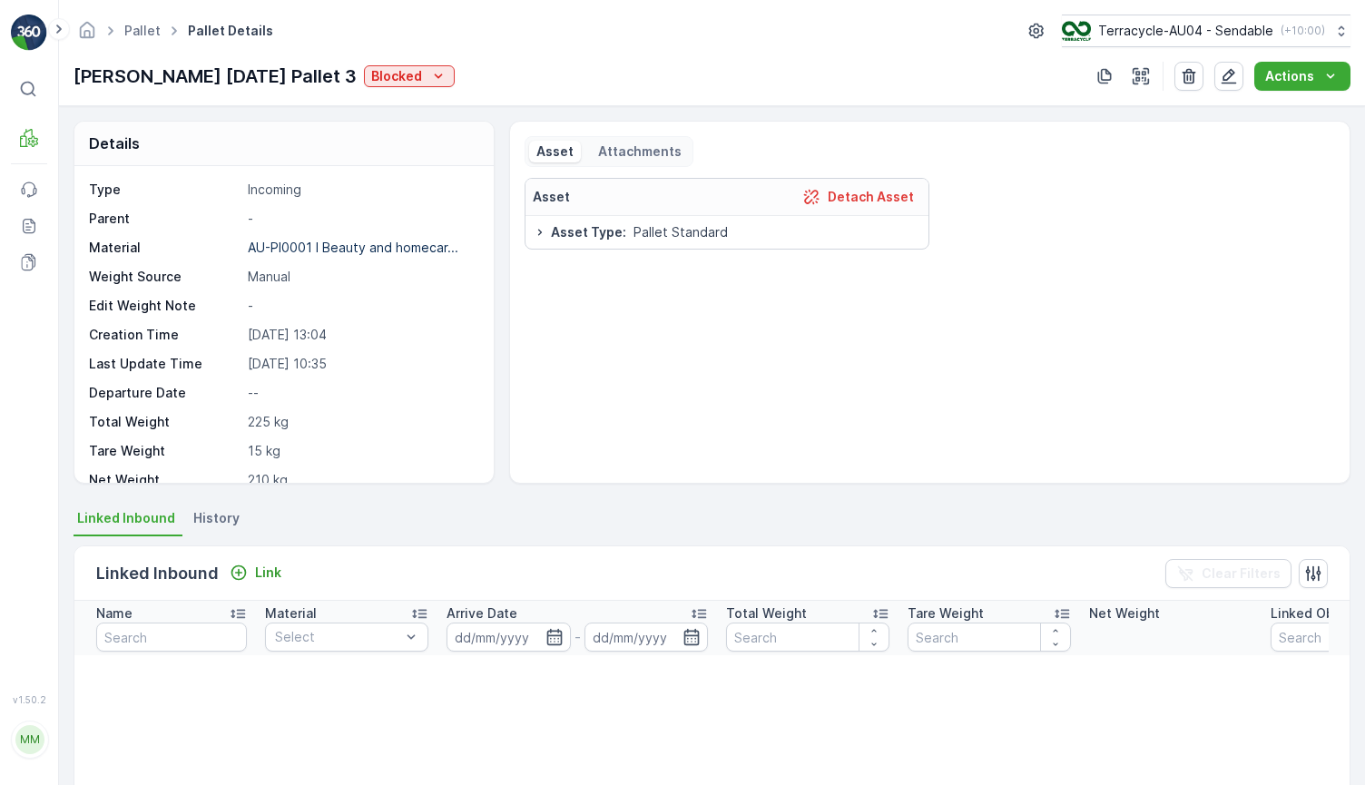
click at [392, 87] on div "[PERSON_NAME] [DATE] Pallet 3 Blocked" at bounding box center [264, 76] width 381 height 27
click at [399, 78] on p "Blocked" at bounding box center [396, 76] width 51 height 18
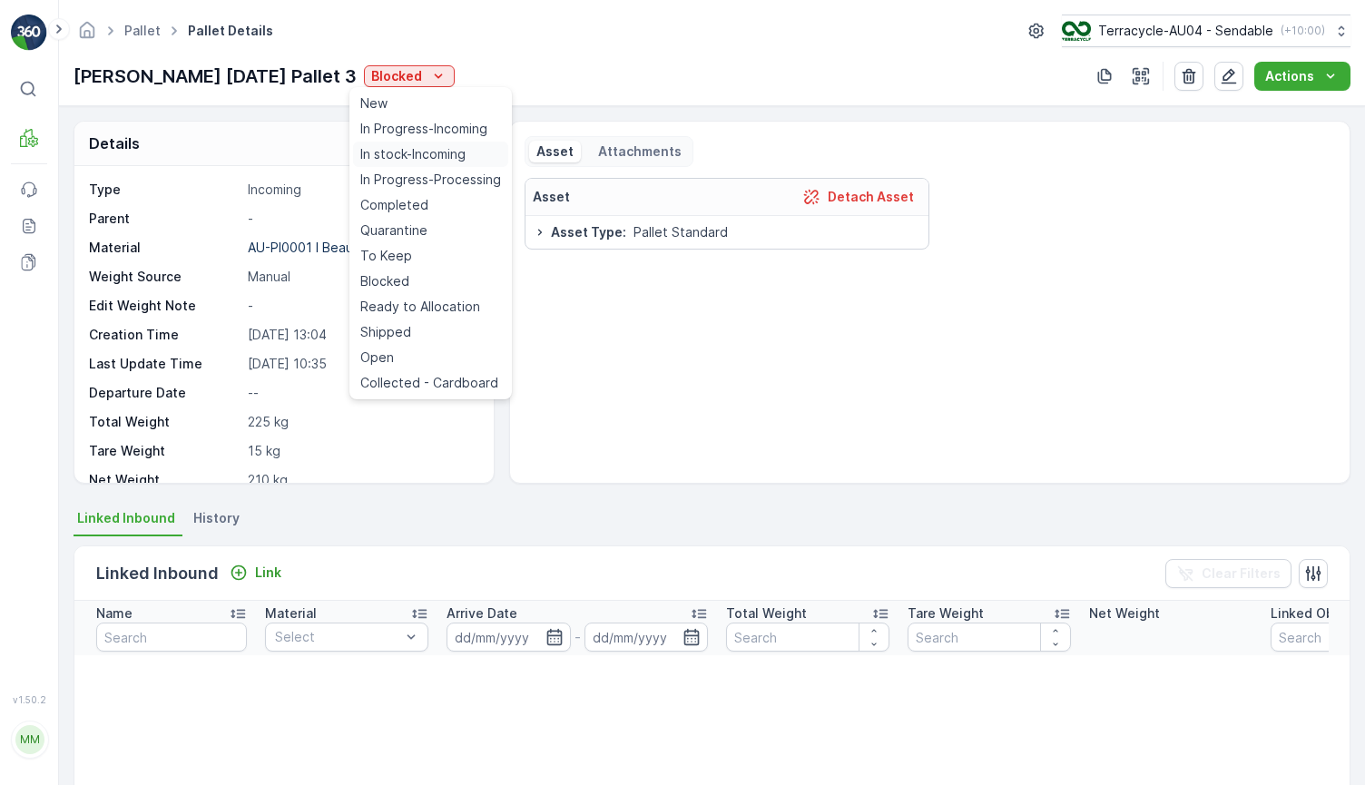
click at [412, 155] on span "In stock-Incoming" at bounding box center [412, 154] width 105 height 18
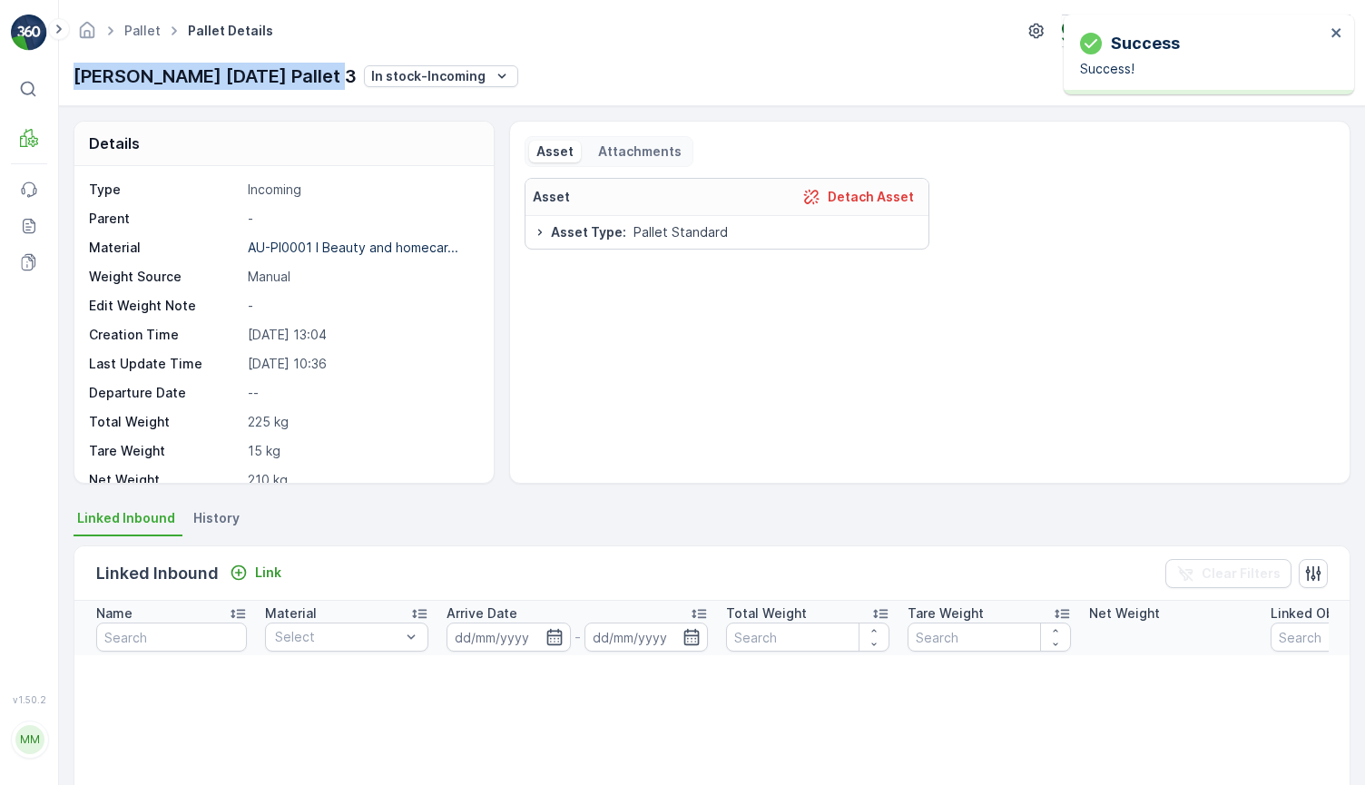
drag, startPoint x: 74, startPoint y: 75, endPoint x: 342, endPoint y: 65, distance: 268.8
click at [342, 65] on div "FD Mecca 20/08/2025 Pallet 3 In stock-Incoming" at bounding box center [296, 76] width 445 height 27
copy p "FD Mecca 20/08/2025 Pallet 3"
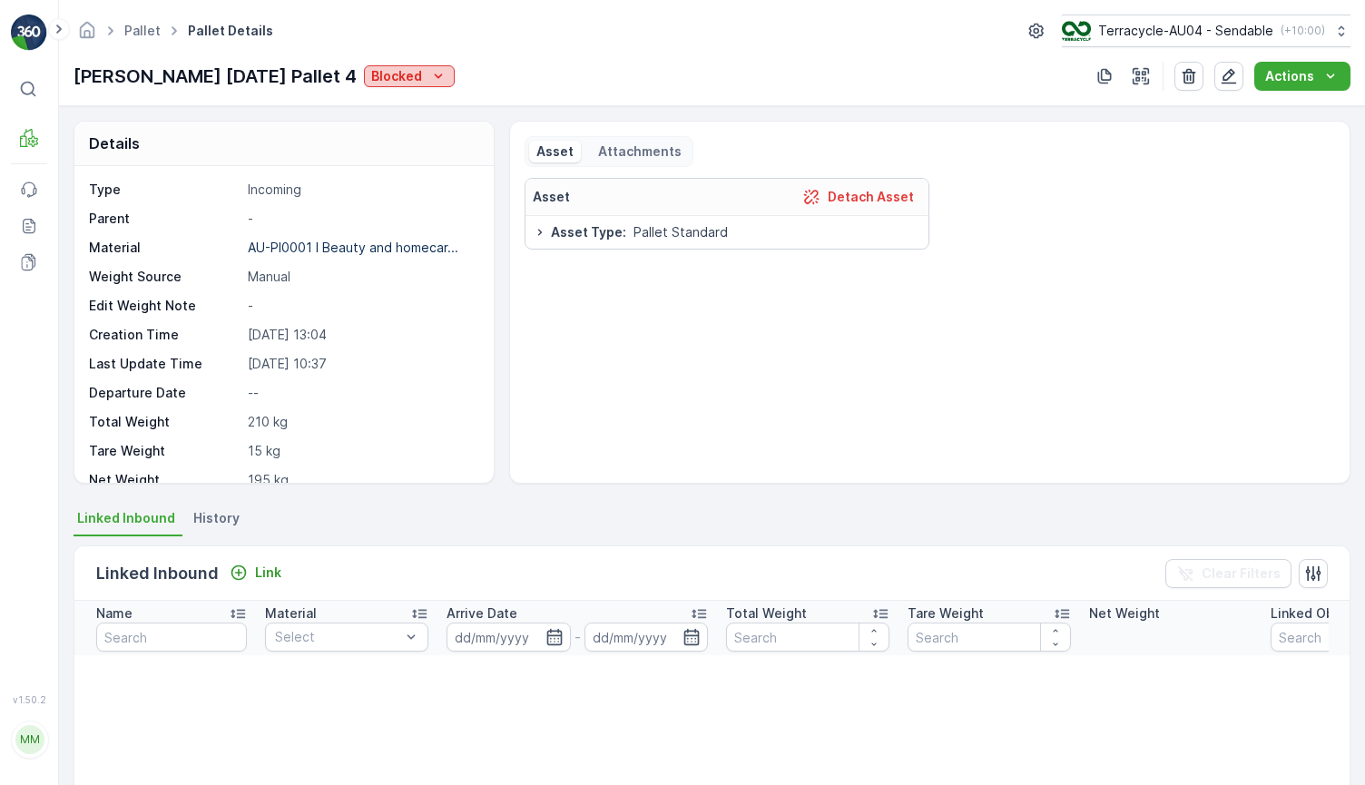
click at [390, 69] on p "Blocked" at bounding box center [396, 76] width 51 height 18
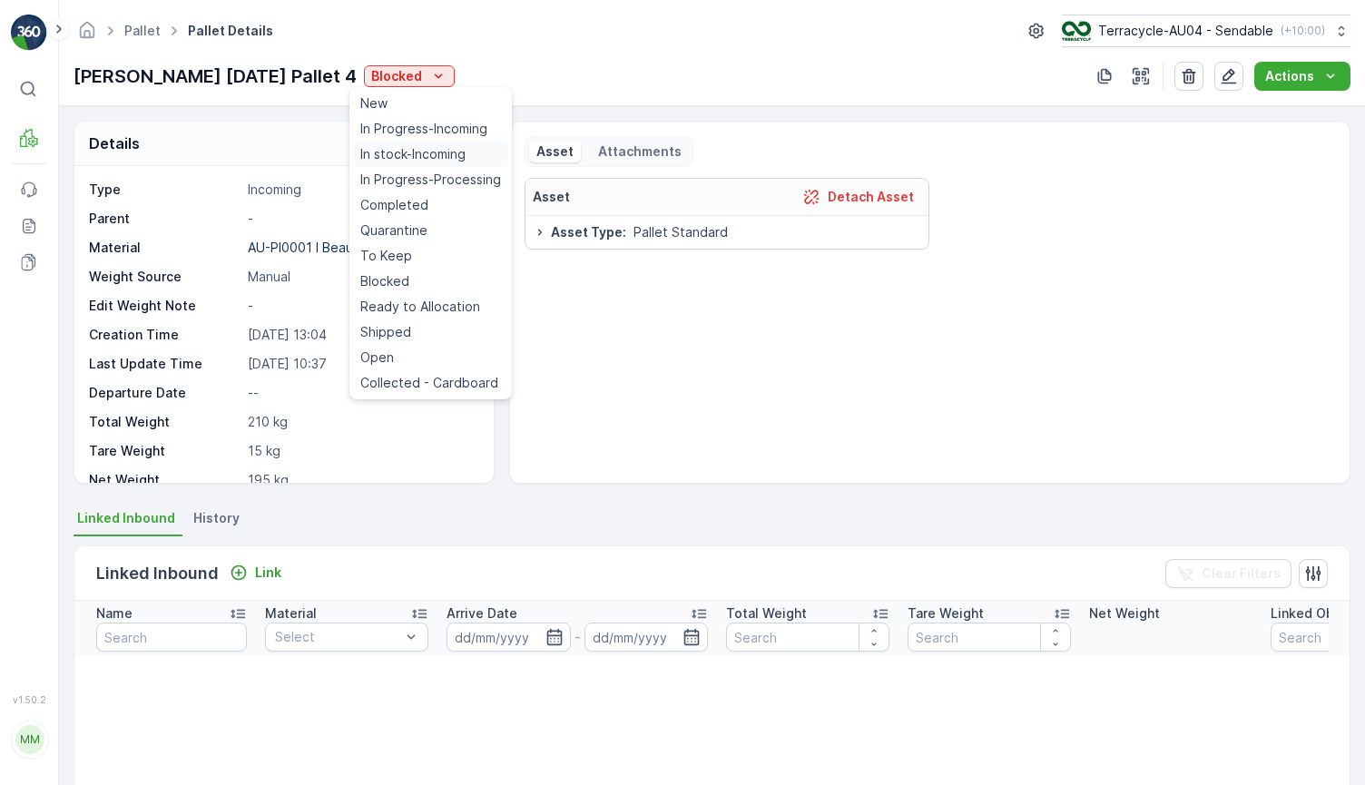
click at [404, 162] on span "In stock-Incoming" at bounding box center [412, 154] width 105 height 18
